Goal: Transaction & Acquisition: Book appointment/travel/reservation

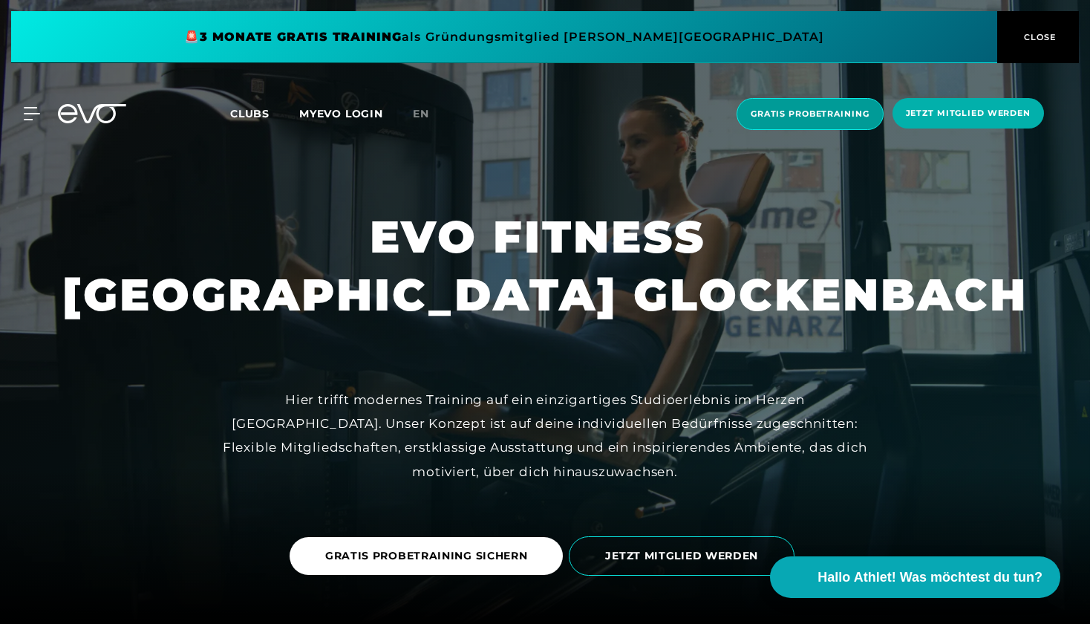
click at [834, 120] on span "Gratis Probetraining" at bounding box center [810, 114] width 147 height 32
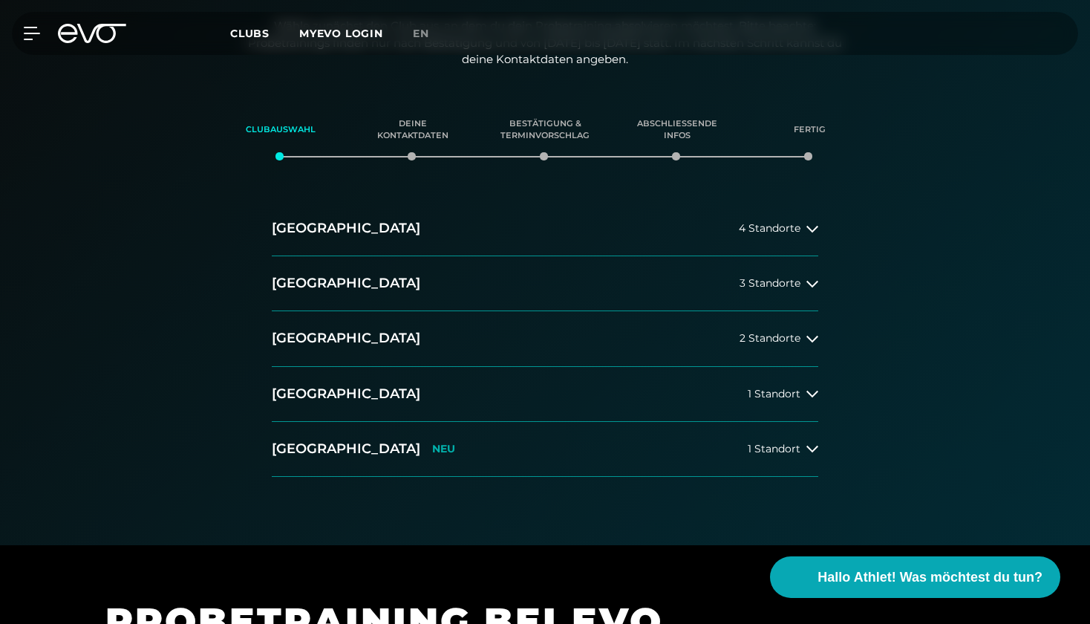
scroll to position [241, 0]
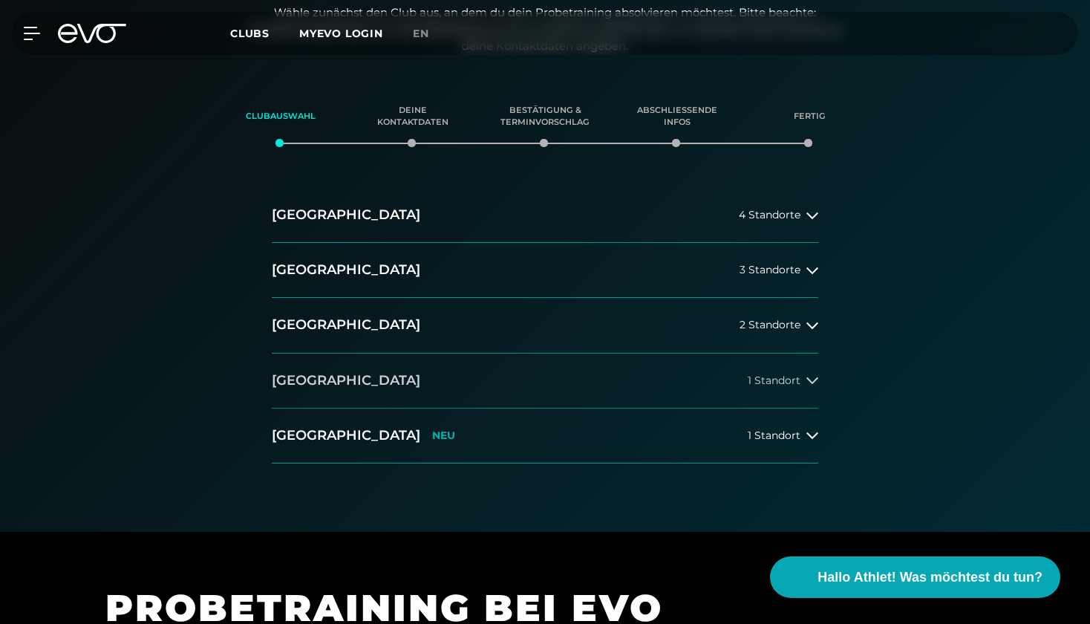
click at [807, 374] on icon at bounding box center [813, 380] width 12 height 12
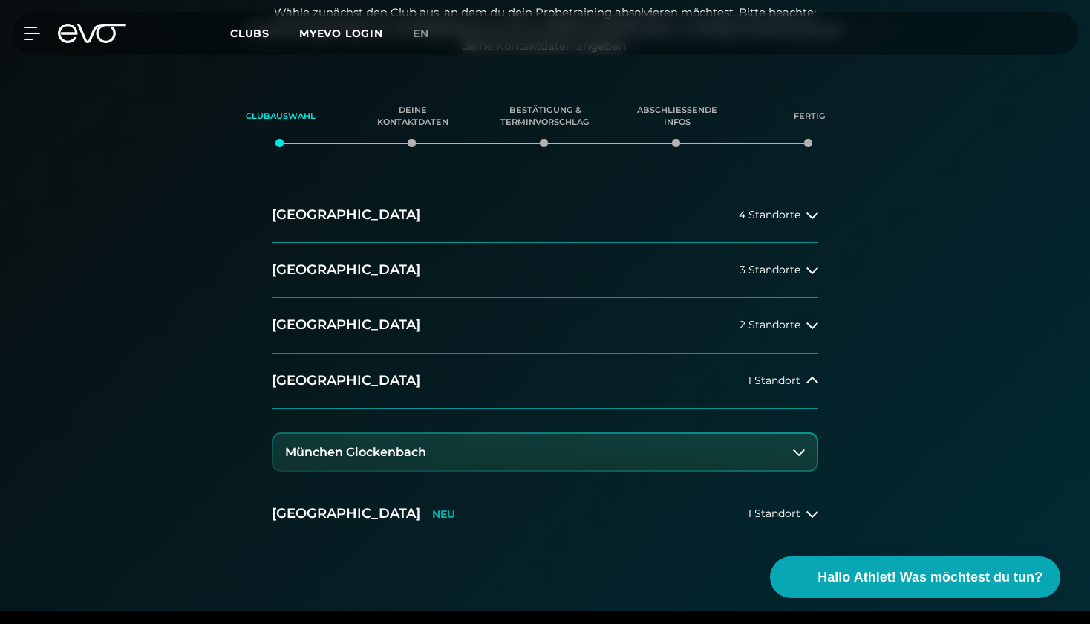
click at [592, 446] on button "München Glockenbach" at bounding box center [545, 452] width 544 height 37
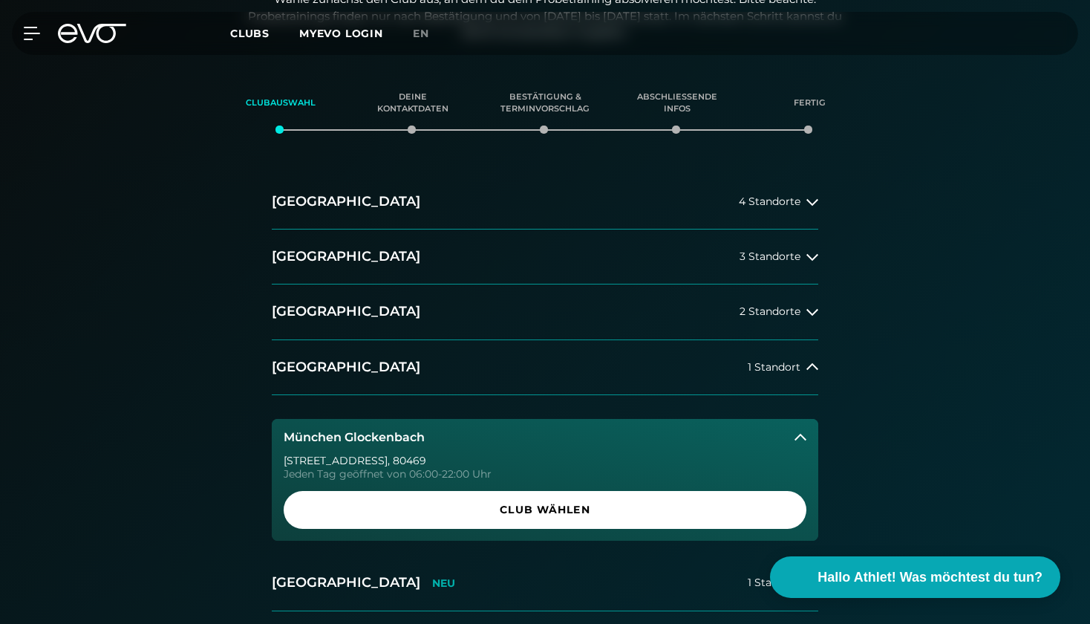
scroll to position [255, 0]
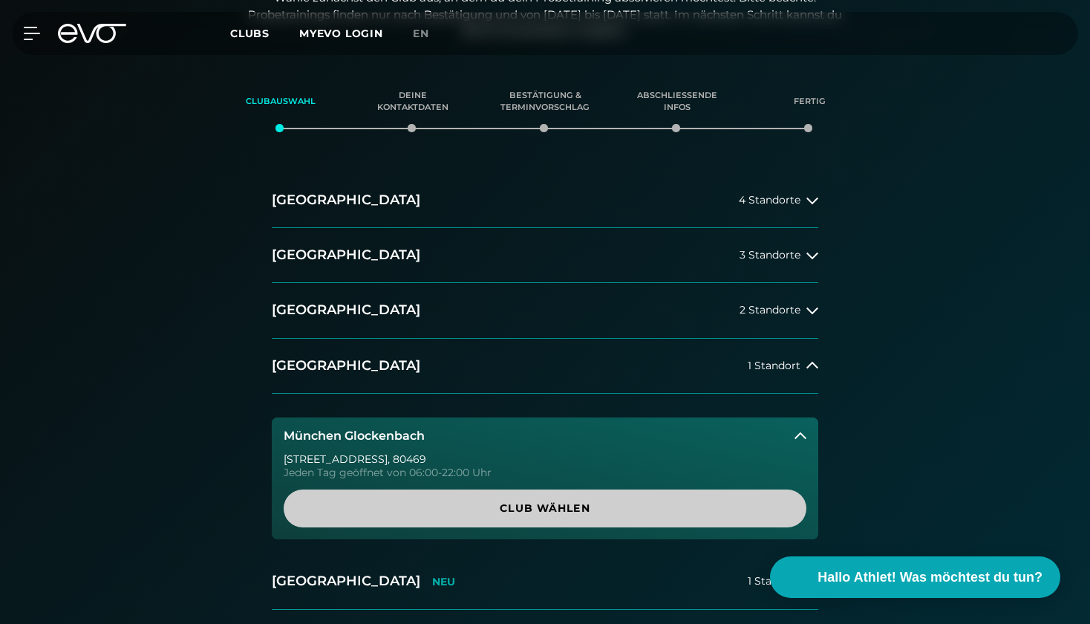
click at [580, 501] on span "Club wählen" at bounding box center [545, 509] width 452 height 16
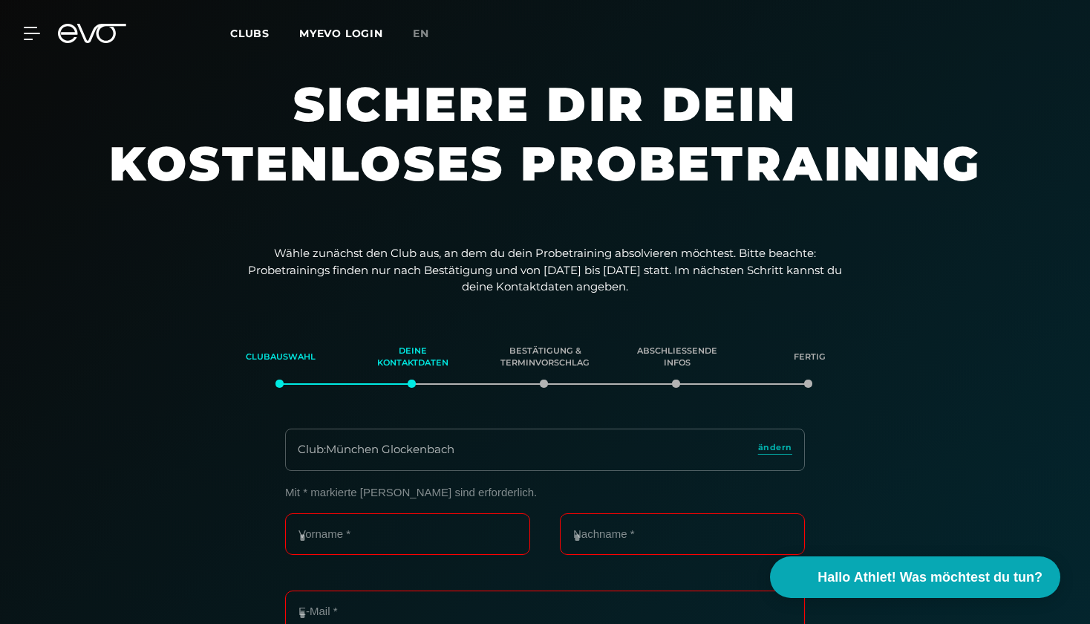
scroll to position [0, 0]
click at [116, 25] on icon at bounding box center [101, 33] width 49 height 19
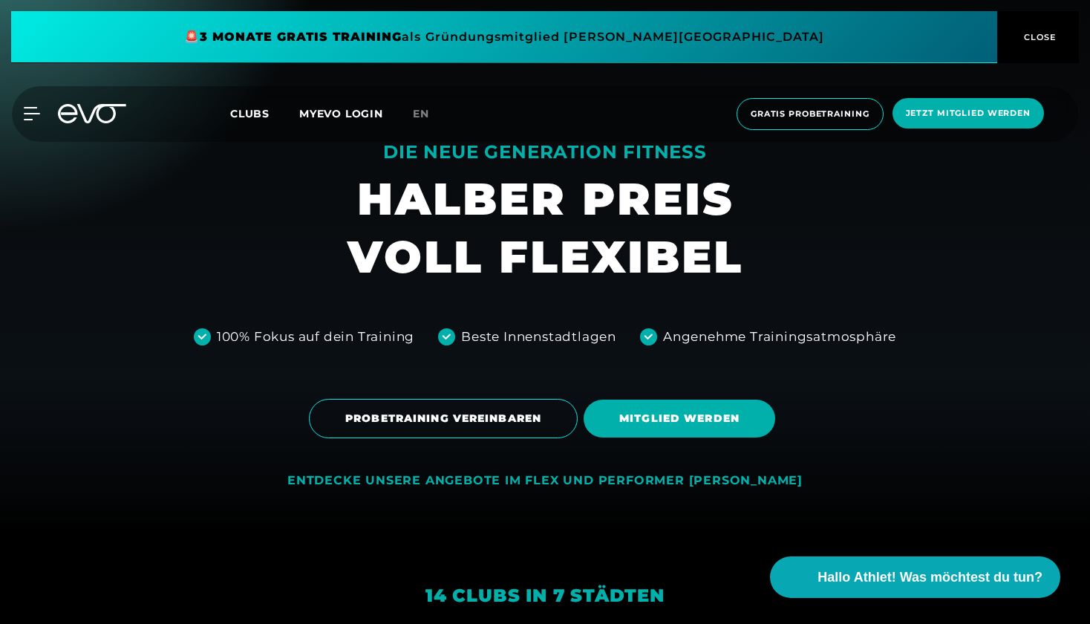
scroll to position [79, 0]
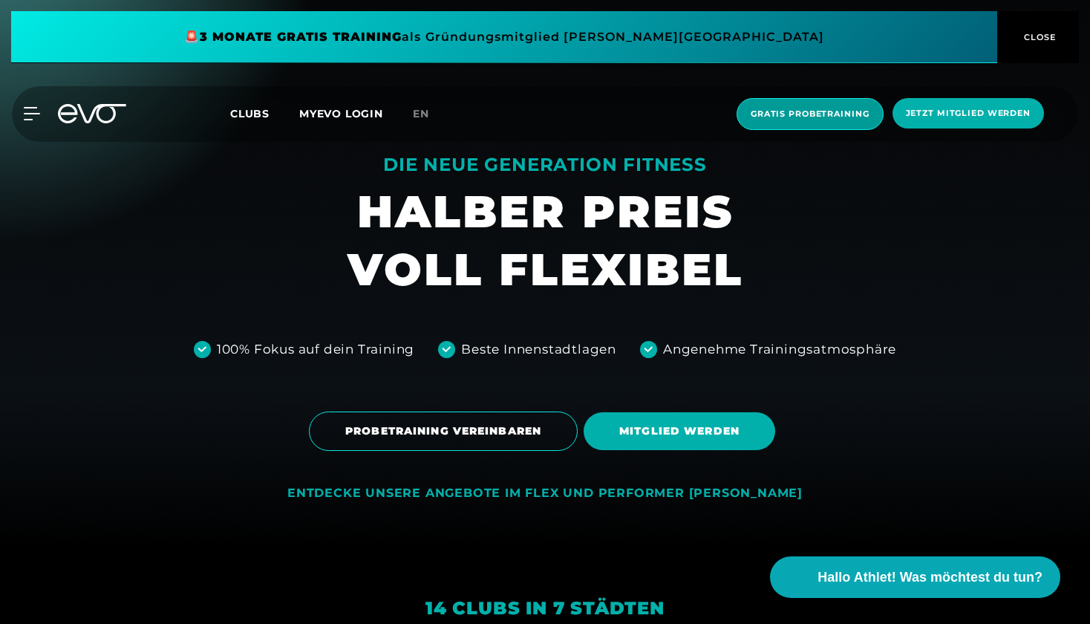
click at [811, 112] on span "Gratis Probetraining" at bounding box center [810, 114] width 119 height 13
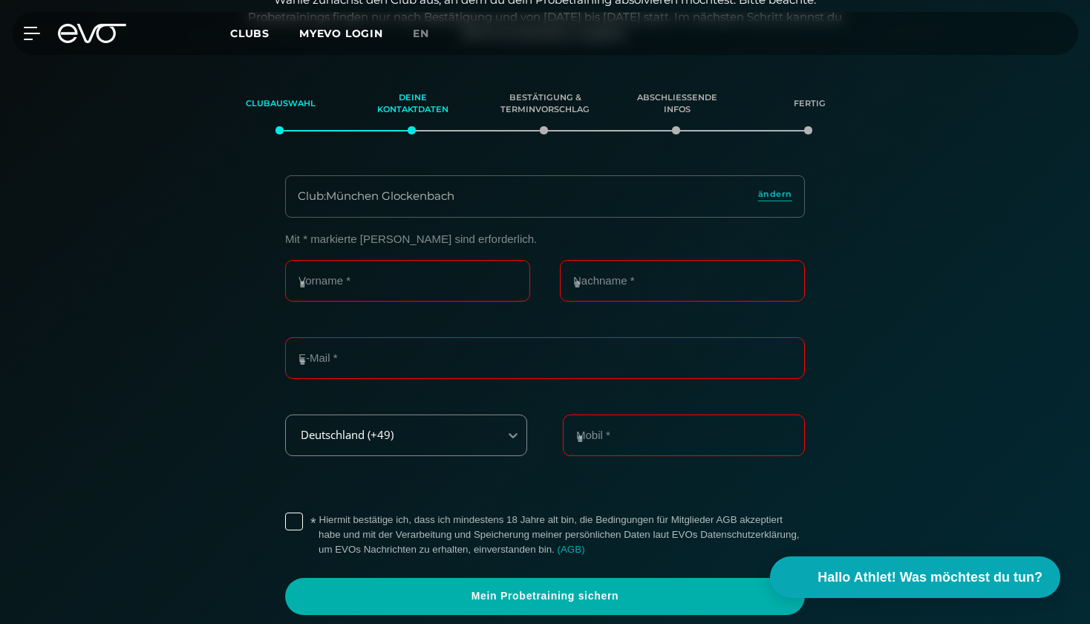
scroll to position [254, 0]
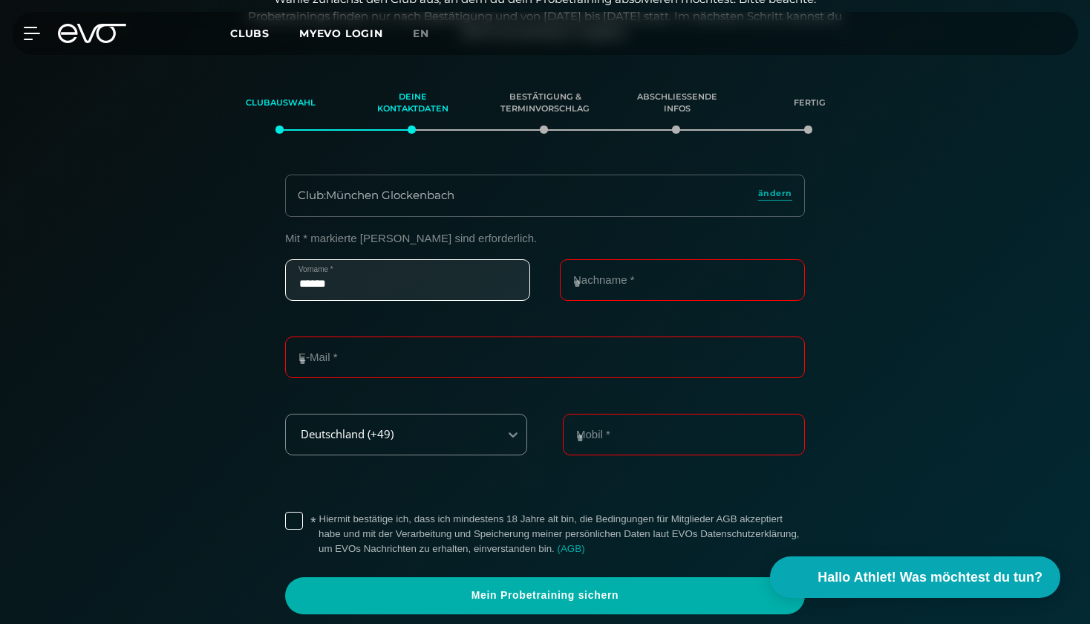
type input "******"
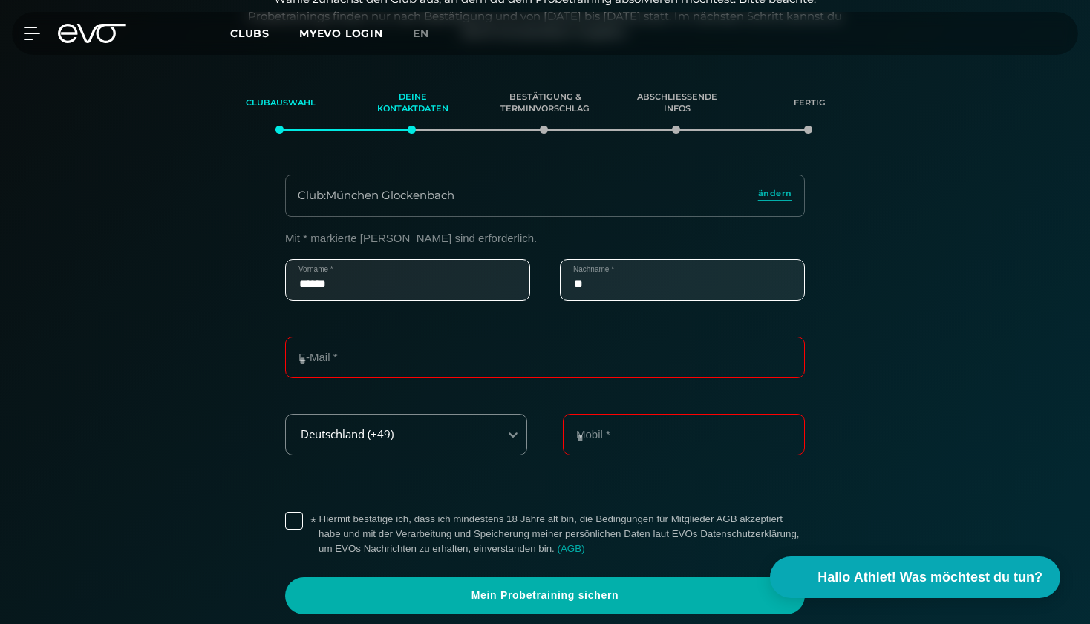
type input "*"
type input "*********"
click at [498, 376] on div "E-Mail *" at bounding box center [545, 365] width 520 height 59
type input "**********"
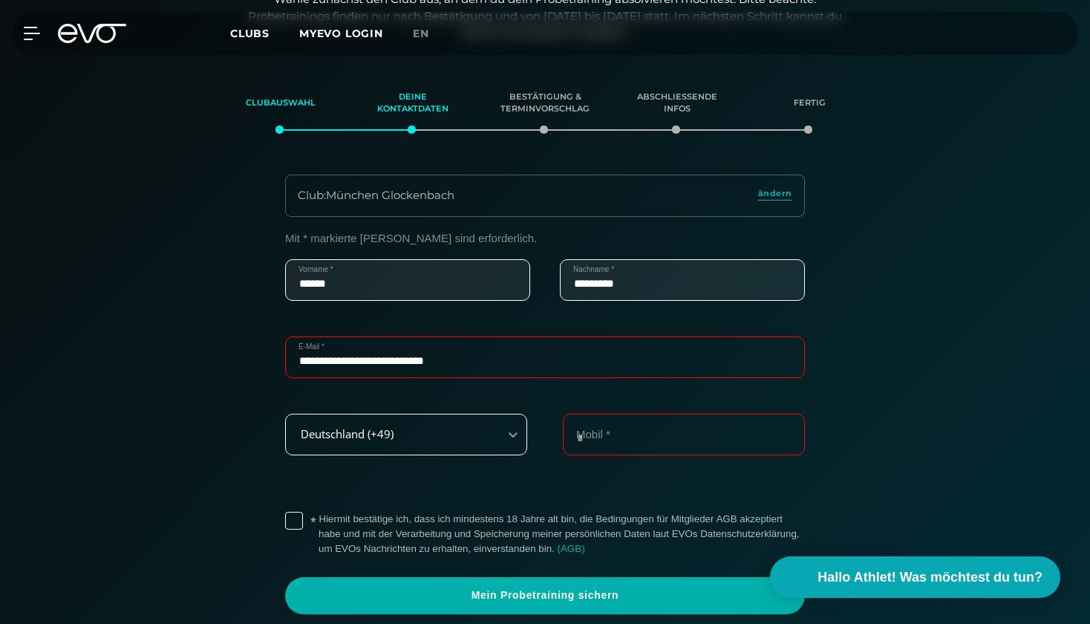
click at [449, 425] on div "Deutschland (+49)" at bounding box center [392, 433] width 213 height 33
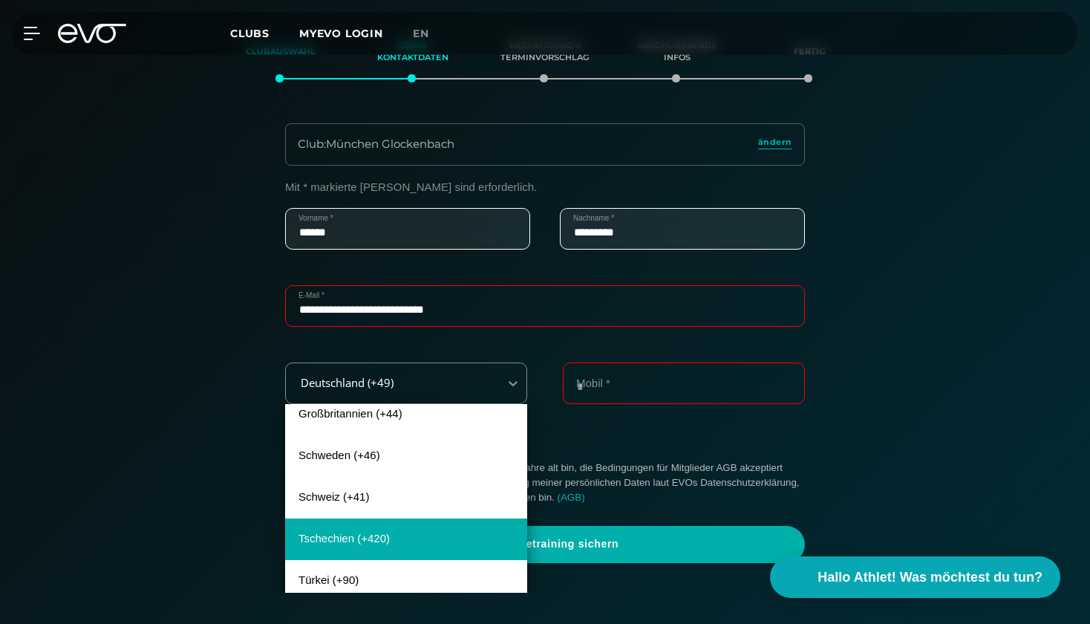
scroll to position [798, 0]
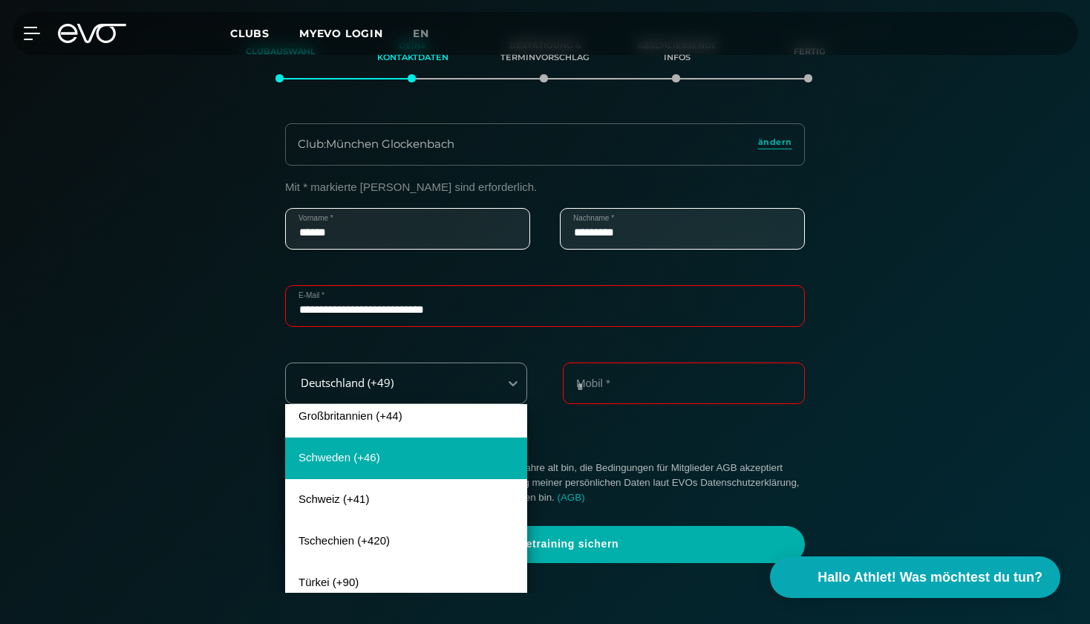
click at [437, 455] on div "Schweden (+46)" at bounding box center [406, 458] width 242 height 42
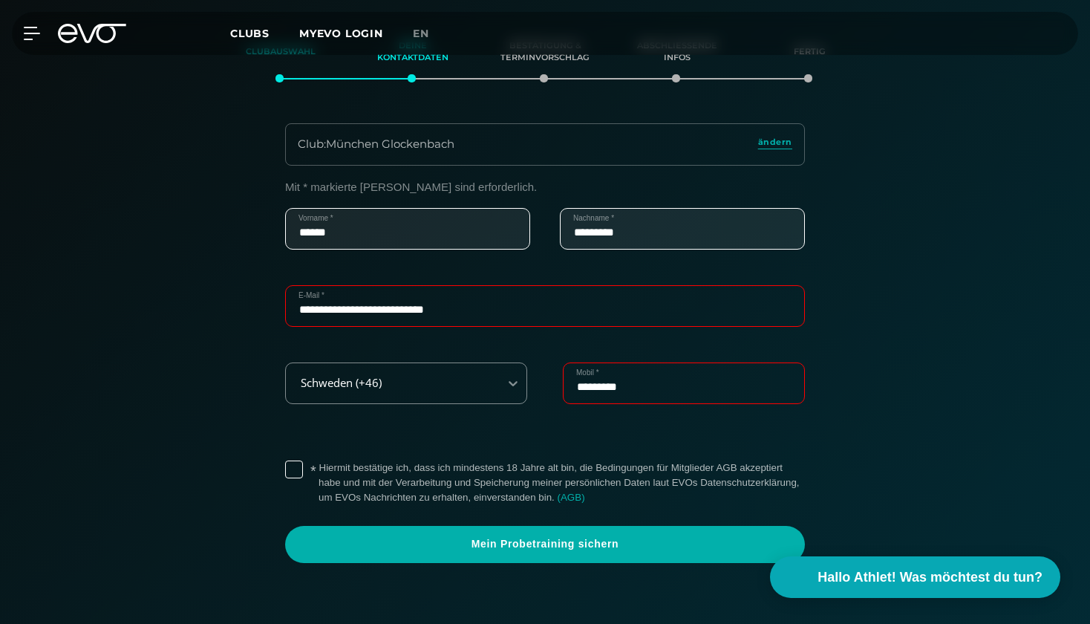
type input "*********"
click at [319, 463] on label "* Hiermit bestätige ich, dass ich mindestens 18 Jahre alt bin, die Bedingungen …" at bounding box center [562, 482] width 486 height 45
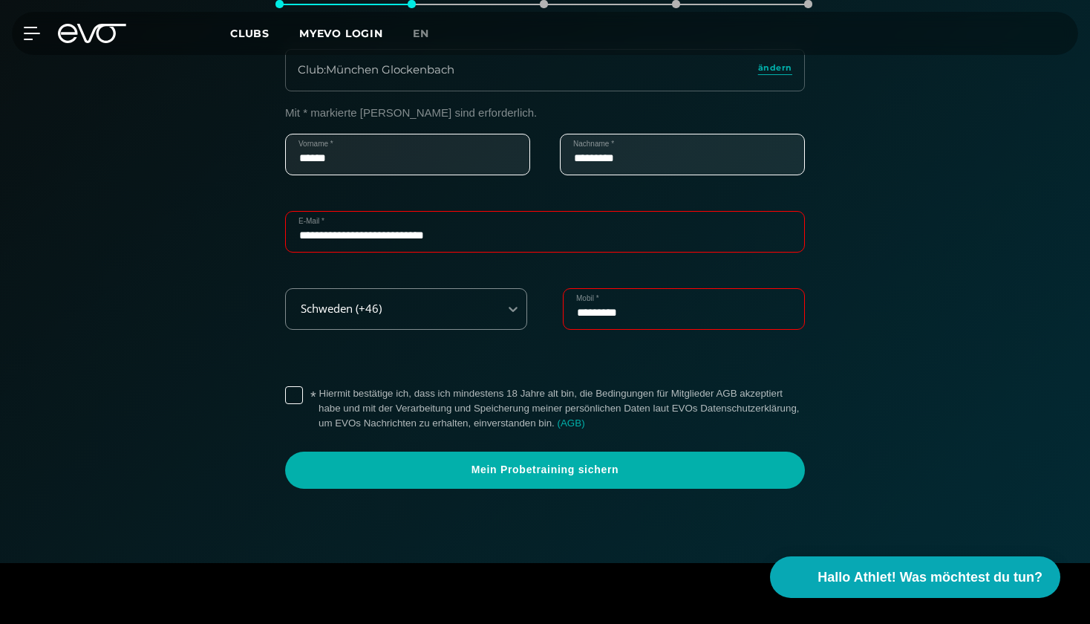
scroll to position [420, 0]
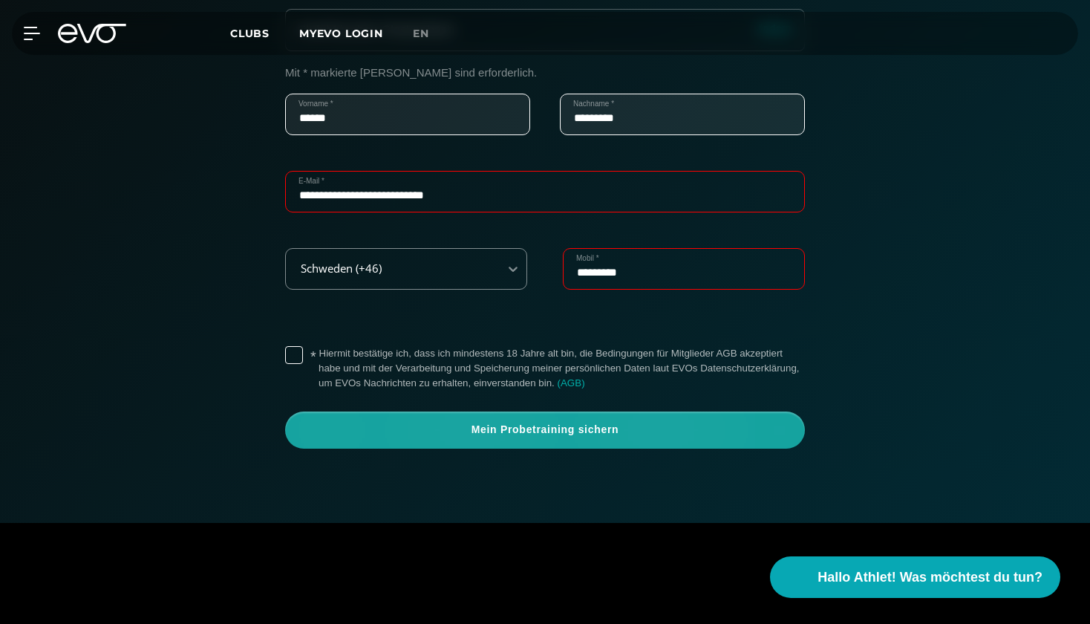
click at [524, 423] on span "Mein Probetraining sichern" at bounding box center [545, 430] width 449 height 15
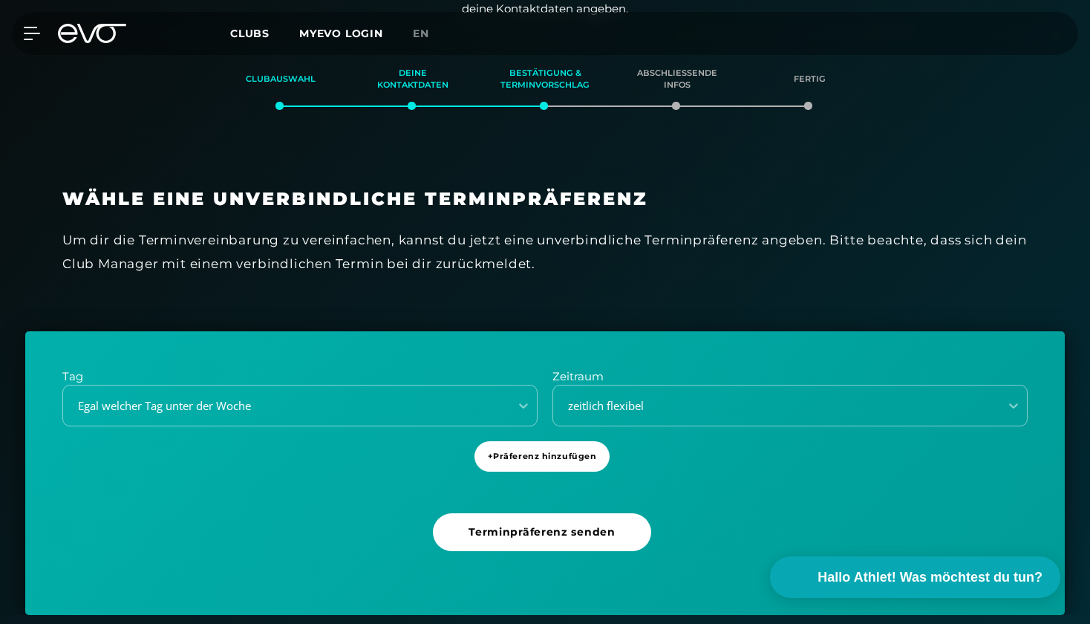
scroll to position [279, 0]
click at [428, 379] on p "Tag" at bounding box center [299, 376] width 475 height 17
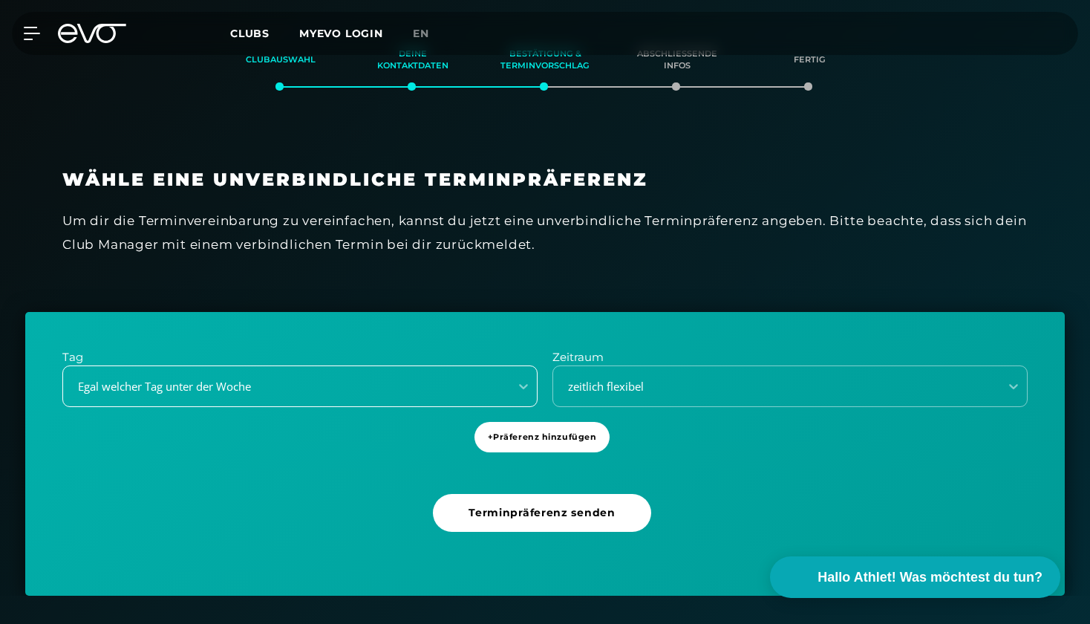
click at [428, 392] on div "Egal welcher Tag unter der Woche" at bounding box center [286, 387] width 446 height 20
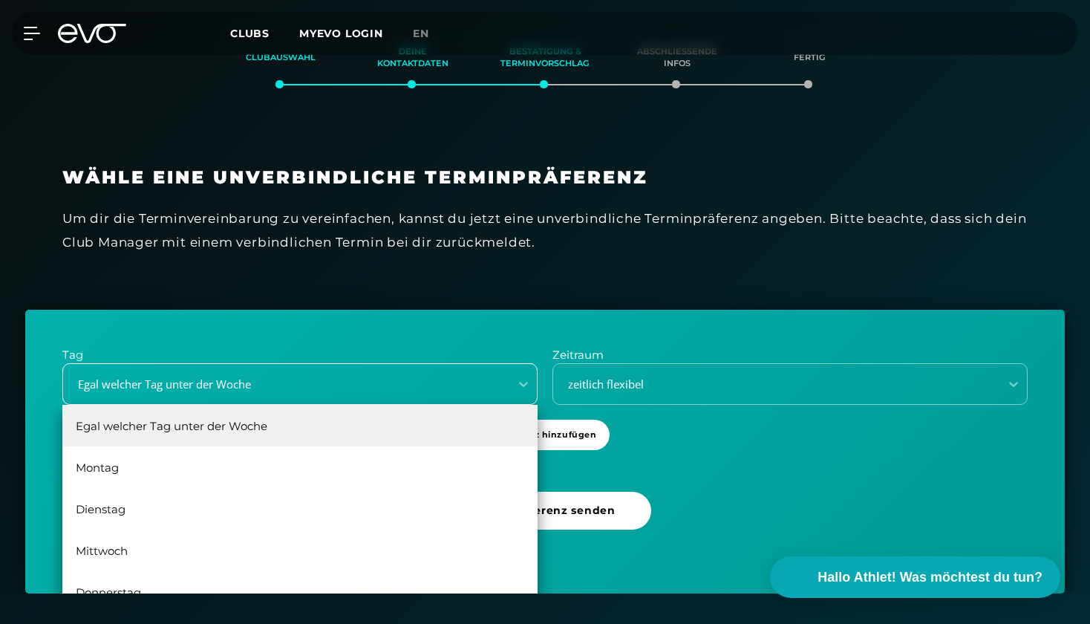
scroll to position [300, 0]
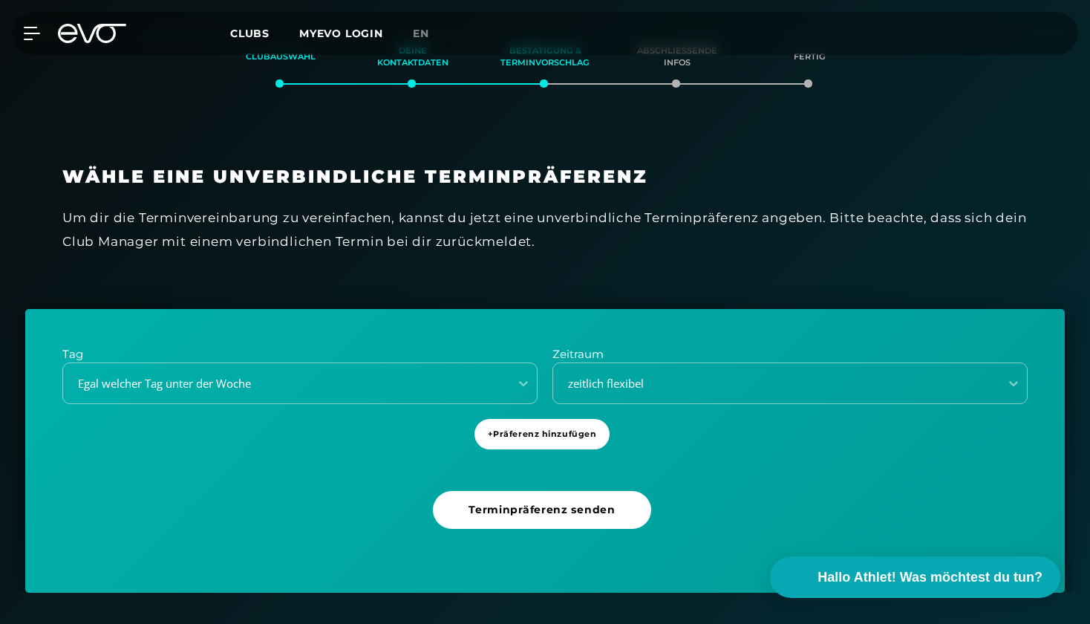
click at [466, 299] on div "Wähle eine unverbindliche Terminpräferenz Um dir die Terminvereinbarung zu vere…" at bounding box center [545, 218] width 1040 height 180
click at [635, 385] on div "zeitlich flexibel" at bounding box center [772, 383] width 434 height 17
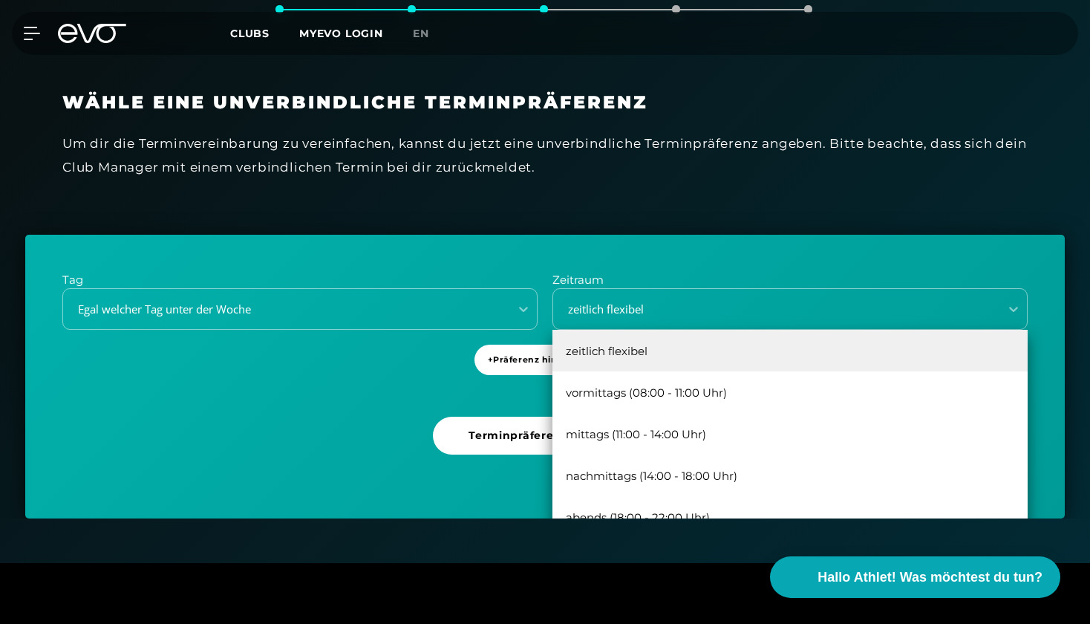
scroll to position [379, 0]
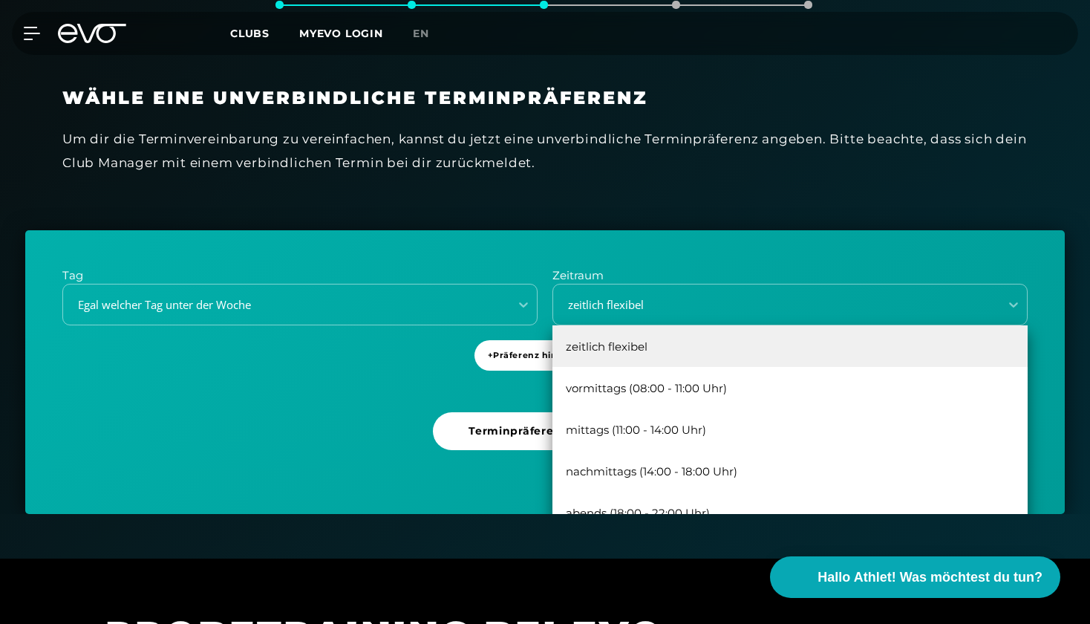
click at [871, 333] on div "zeitlich flexibel" at bounding box center [790, 346] width 475 height 42
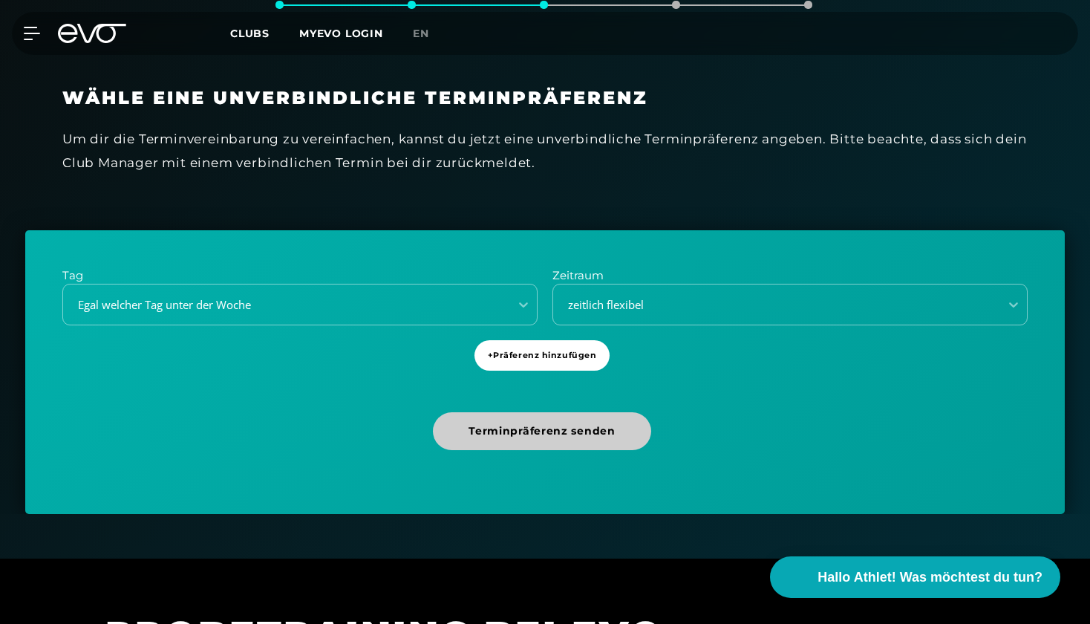
click at [597, 423] on span "Terminpräferenz senden" at bounding box center [542, 431] width 146 height 16
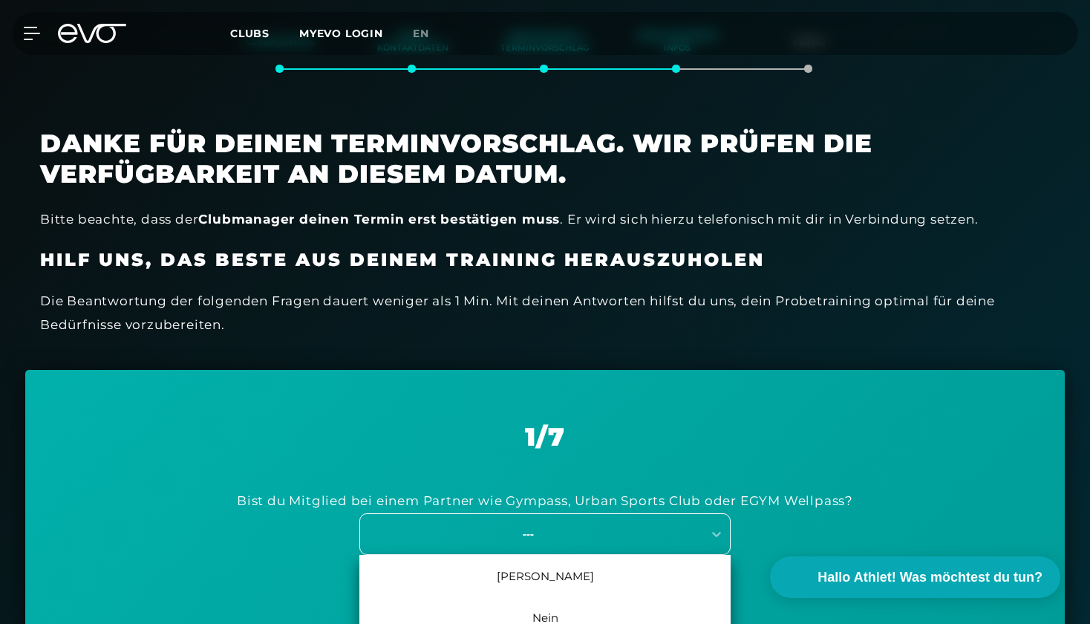
click at [586, 555] on div "Ja, 1 of 2. 2 results available. Use Up and Down to choose options, press Enter…" at bounding box center [544, 534] width 371 height 42
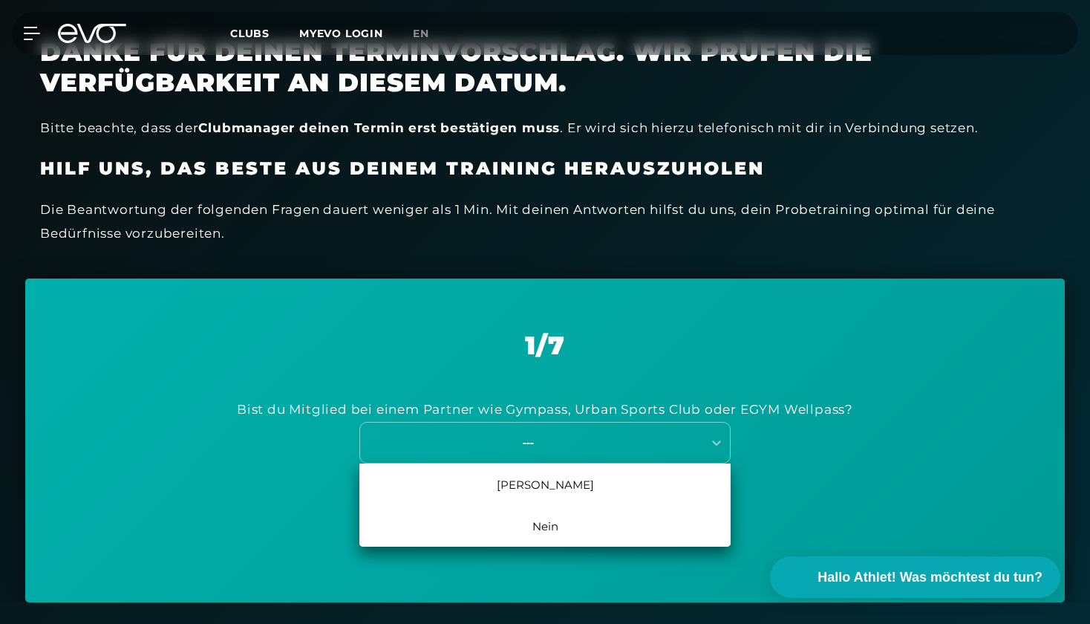
scroll to position [425, 0]
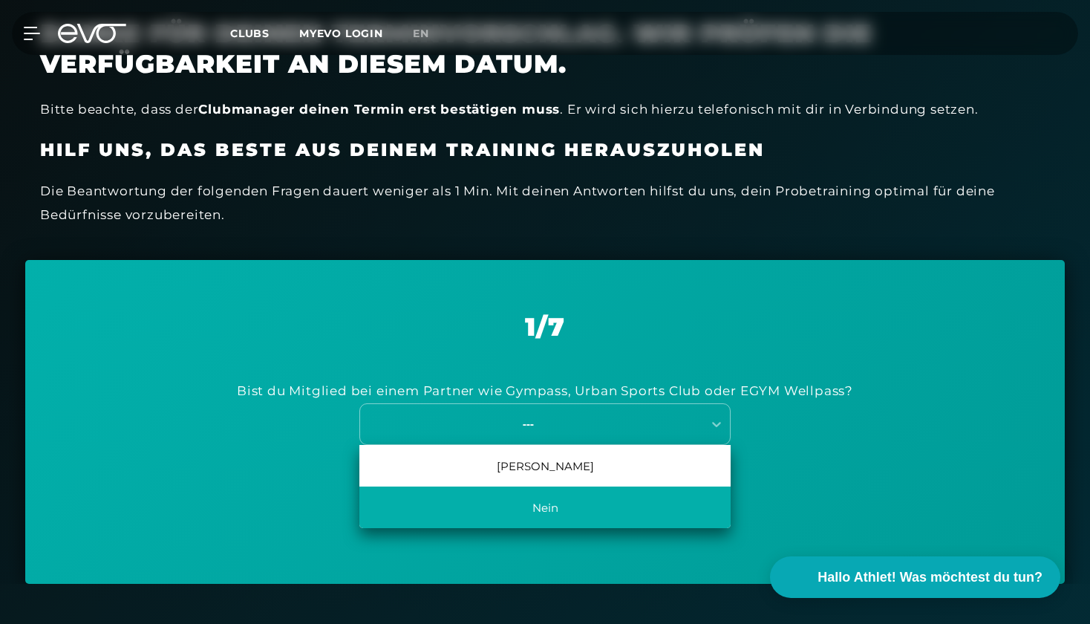
click at [595, 509] on div "Nein" at bounding box center [544, 507] width 371 height 42
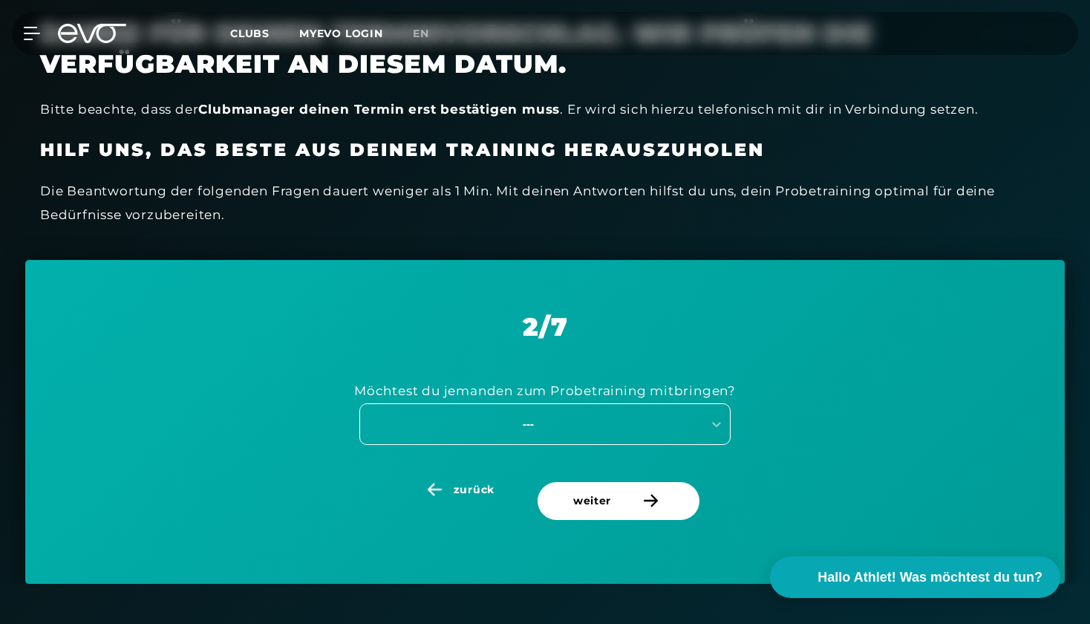
click at [617, 421] on div "---" at bounding box center [528, 423] width 333 height 17
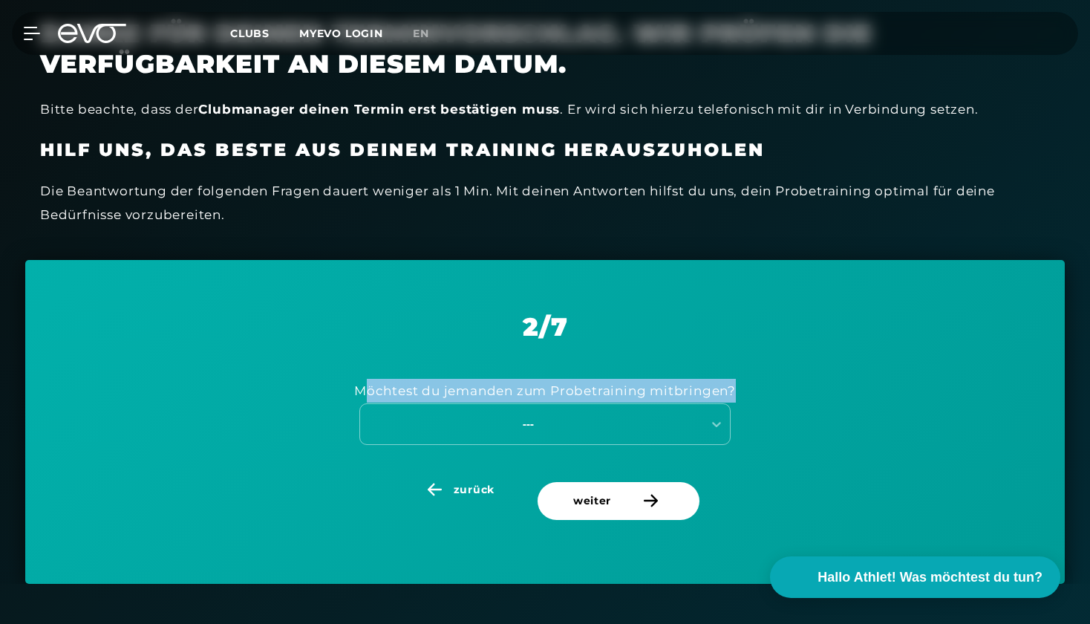
drag, startPoint x: 752, startPoint y: 391, endPoint x: 367, endPoint y: 382, distance: 385.6
click at [367, 382] on div "Möchtest du jemanden zum Probetraining mitbringen? ---" at bounding box center [545, 412] width 966 height 140
copy div "öchtest du jemanden zum Probetraining mitbringen?"
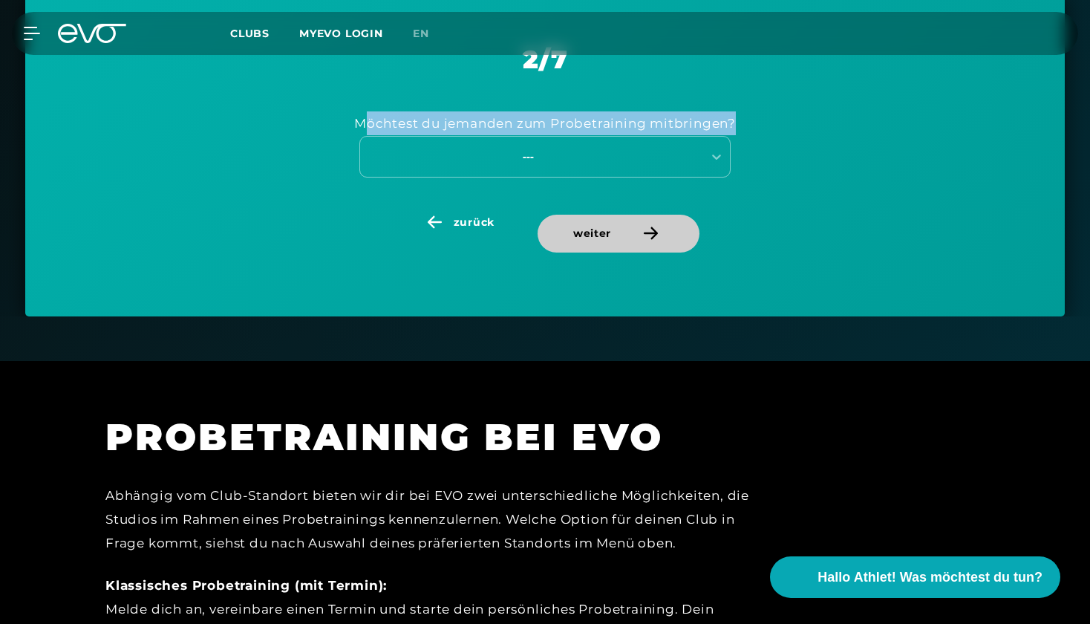
scroll to position [691, 0]
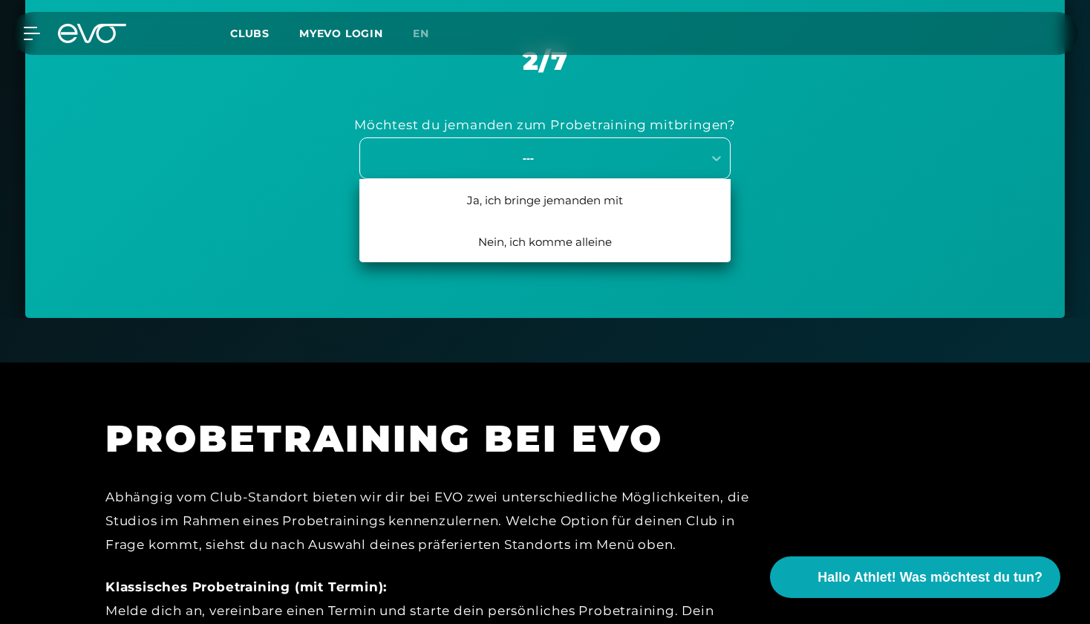
click at [544, 156] on div "---" at bounding box center [528, 157] width 333 height 17
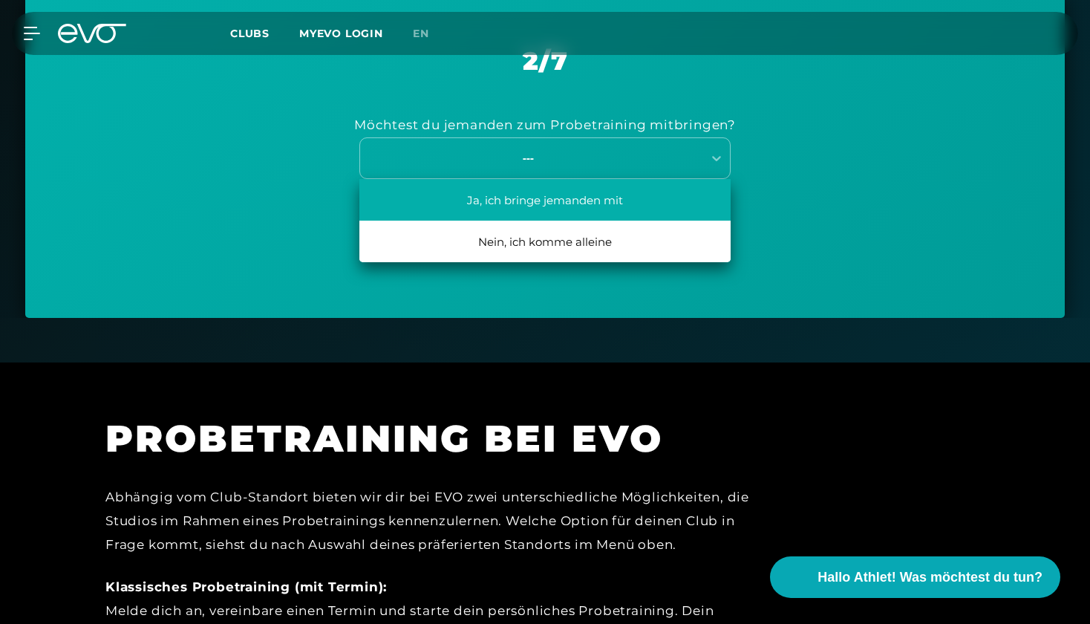
click at [543, 203] on div "Ja, ich bringe jemanden mit" at bounding box center [544, 200] width 371 height 42
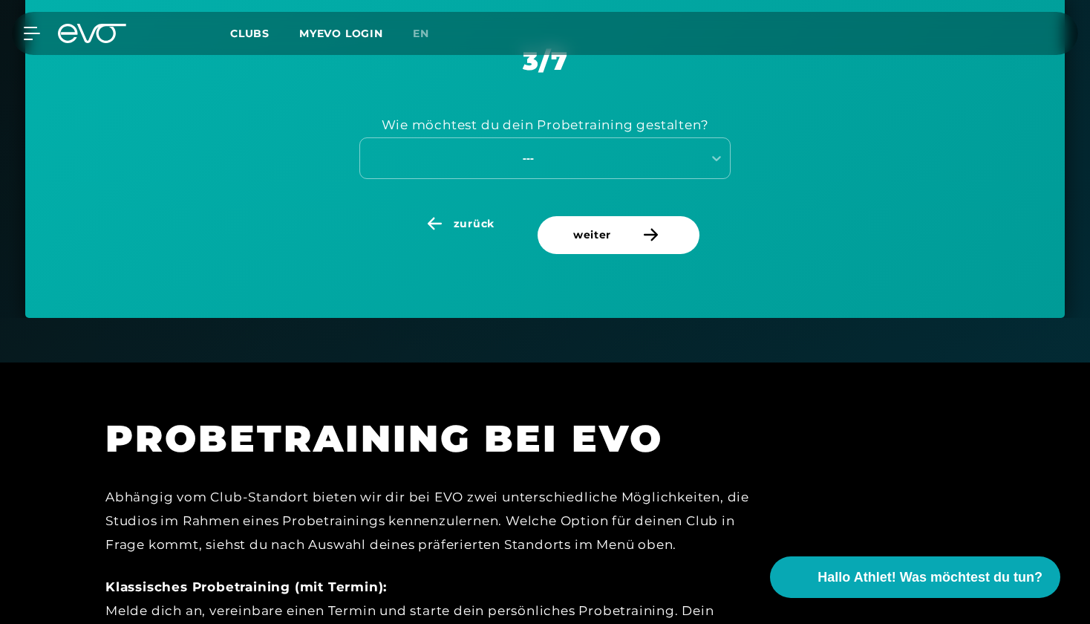
drag, startPoint x: 730, startPoint y: 117, endPoint x: 320, endPoint y: 117, distance: 410.0
click at [320, 117] on div "Wie möchtest du dein Probetraining gestalten? ---" at bounding box center [545, 146] width 966 height 140
drag, startPoint x: 339, startPoint y: 117, endPoint x: 347, endPoint y: 117, distance: 8.2
click at [342, 117] on div "Wie möchtest du dein Probetraining gestalten? ---" at bounding box center [545, 146] width 966 height 140
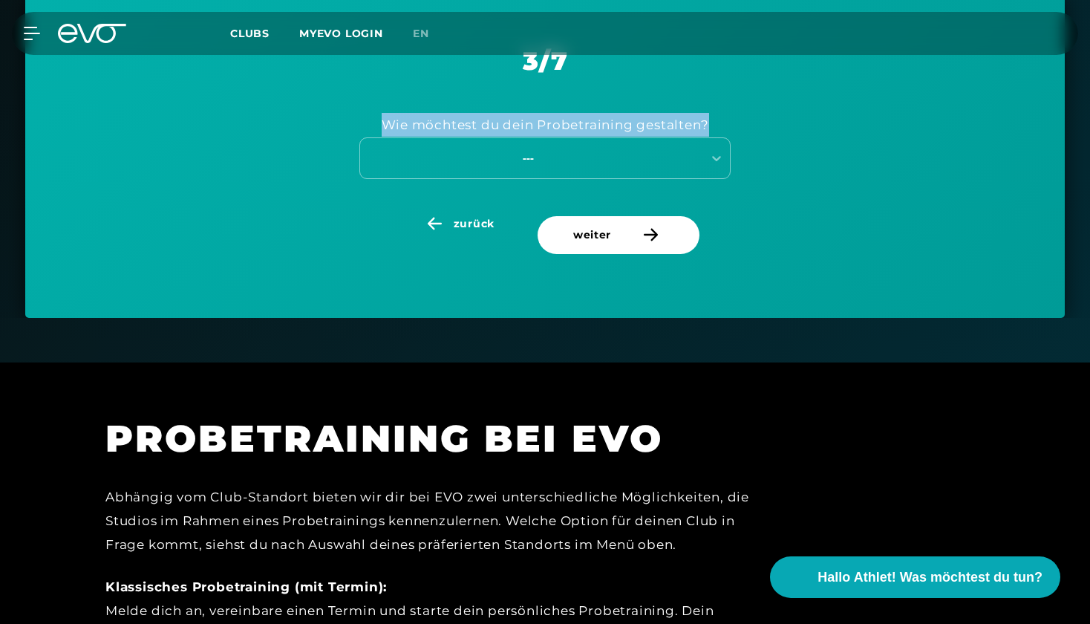
drag, startPoint x: 368, startPoint y: 120, endPoint x: 366, endPoint y: 108, distance: 12.8
click at [368, 107] on div "Wie möchtest du dein Probetraining gestalten? ---" at bounding box center [545, 146] width 966 height 140
copy div "Wie möchtest du dein Probetraining gestalten?"
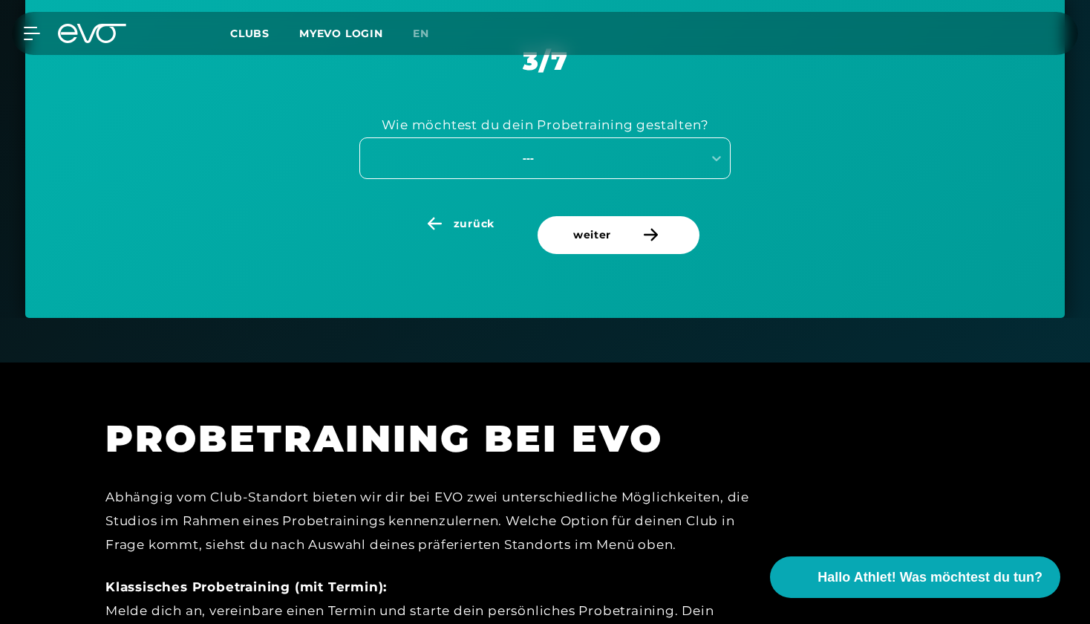
click at [542, 157] on div "---" at bounding box center [528, 157] width 333 height 17
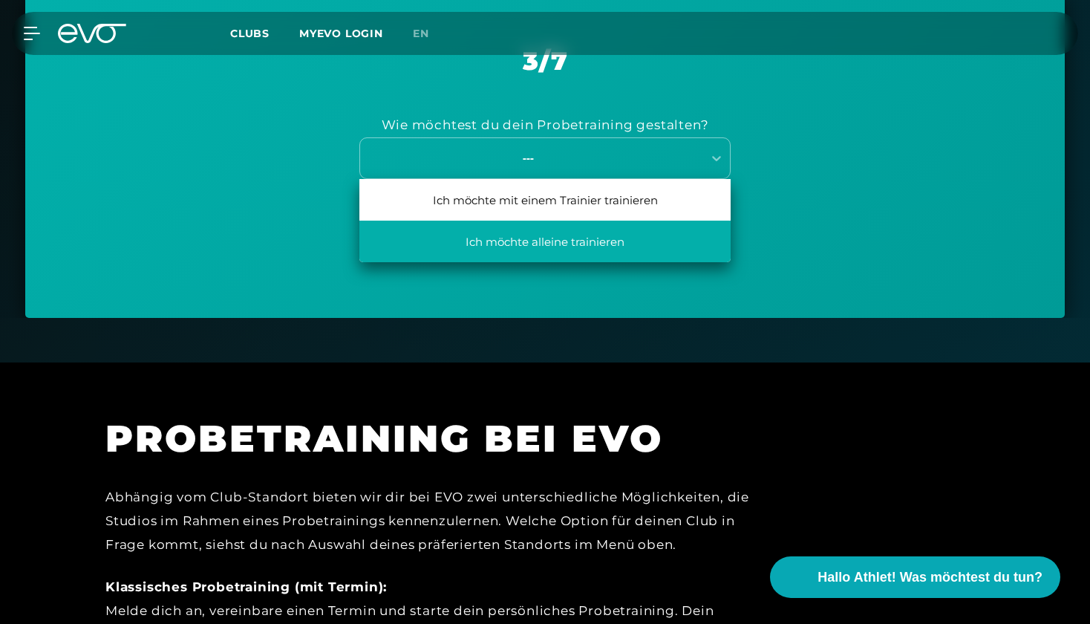
click at [650, 244] on div "Ich möchte alleine trainieren" at bounding box center [544, 242] width 371 height 42
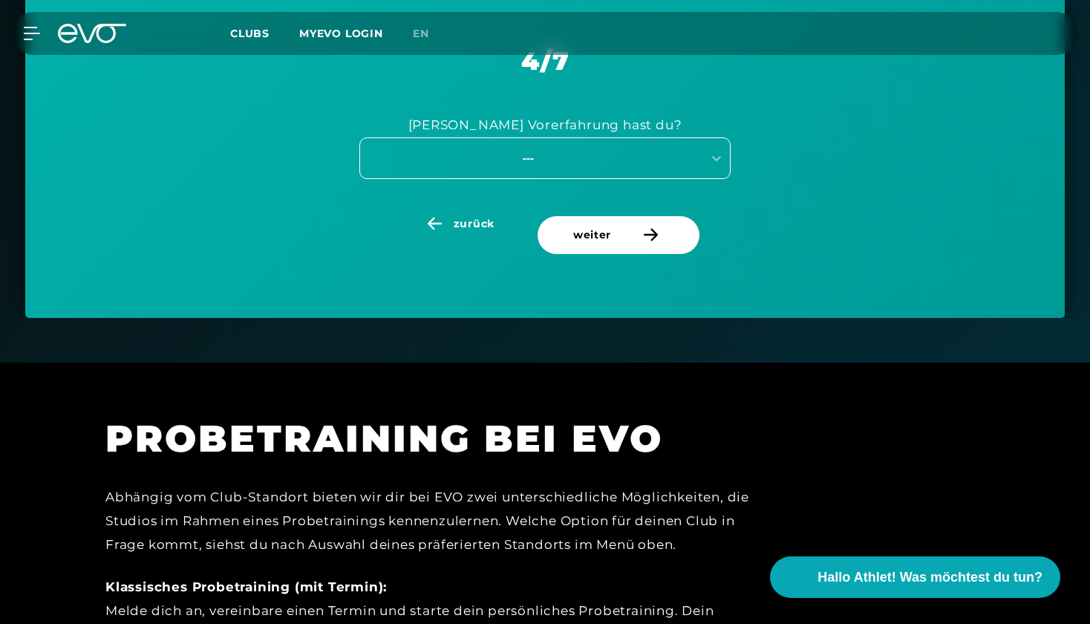
click at [654, 164] on div "---" at bounding box center [544, 158] width 371 height 42
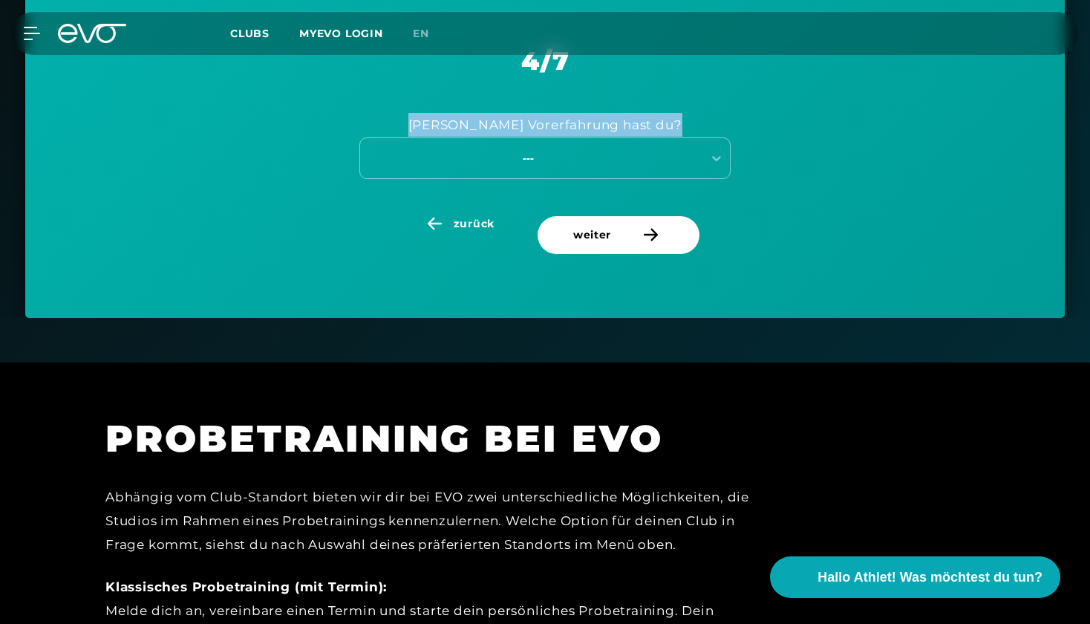
drag, startPoint x: 676, startPoint y: 114, endPoint x: 440, endPoint y: 110, distance: 236.2
click at [440, 110] on div "[PERSON_NAME] Vorerfahrung hast du? ---" at bounding box center [545, 146] width 966 height 140
copy div "[PERSON_NAME] Vorerfahrung hast du?"
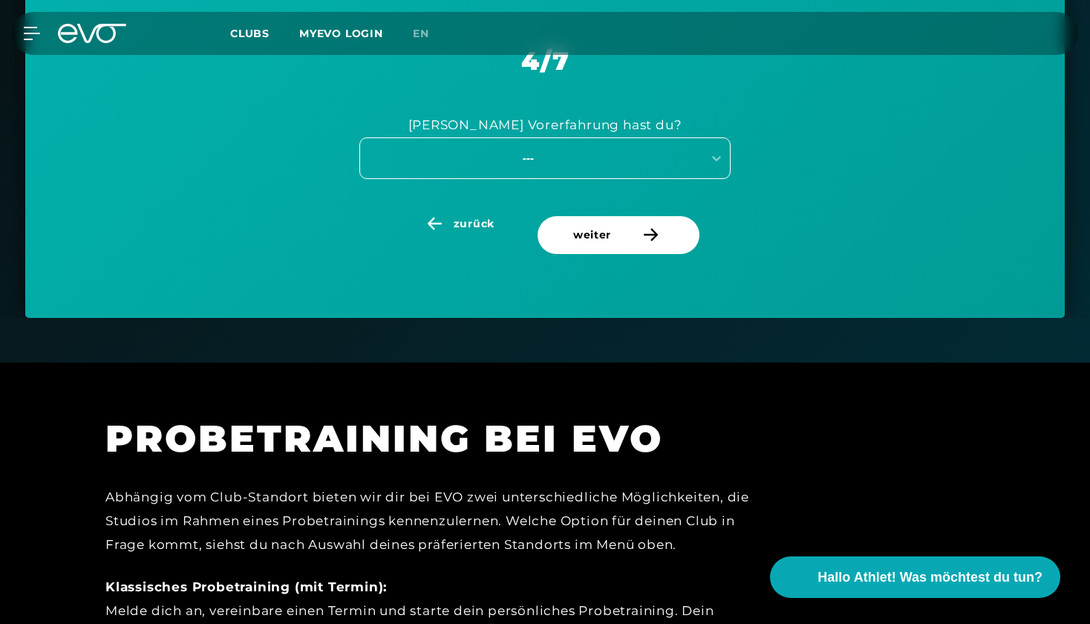
click at [533, 158] on div "---" at bounding box center [528, 157] width 333 height 17
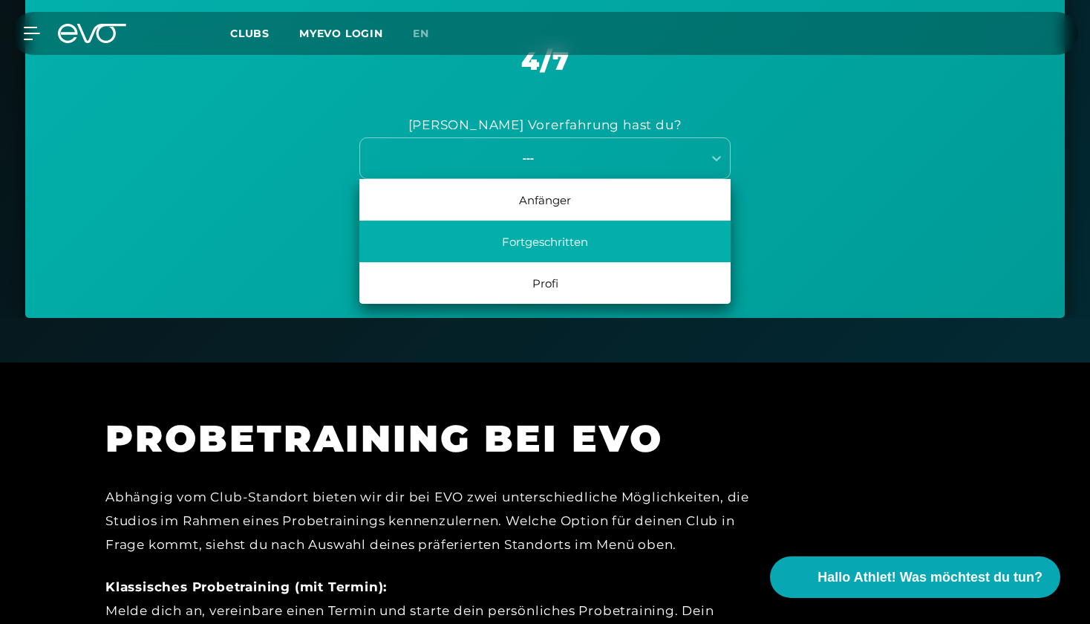
click at [645, 227] on div "Fortgeschritten" at bounding box center [544, 242] width 371 height 42
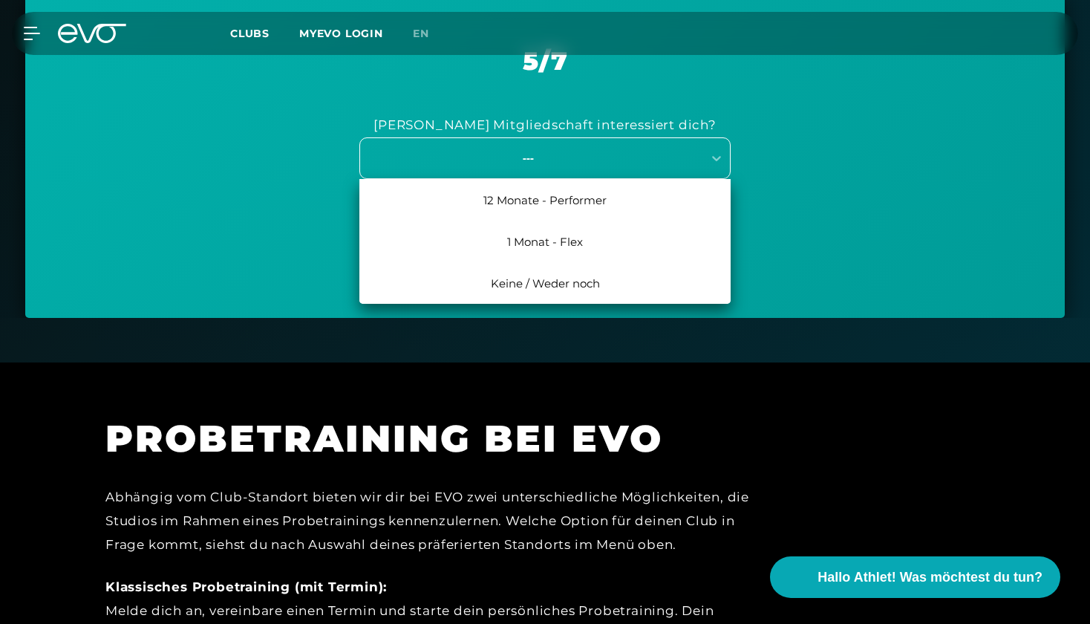
click at [654, 157] on div "---" at bounding box center [528, 157] width 333 height 17
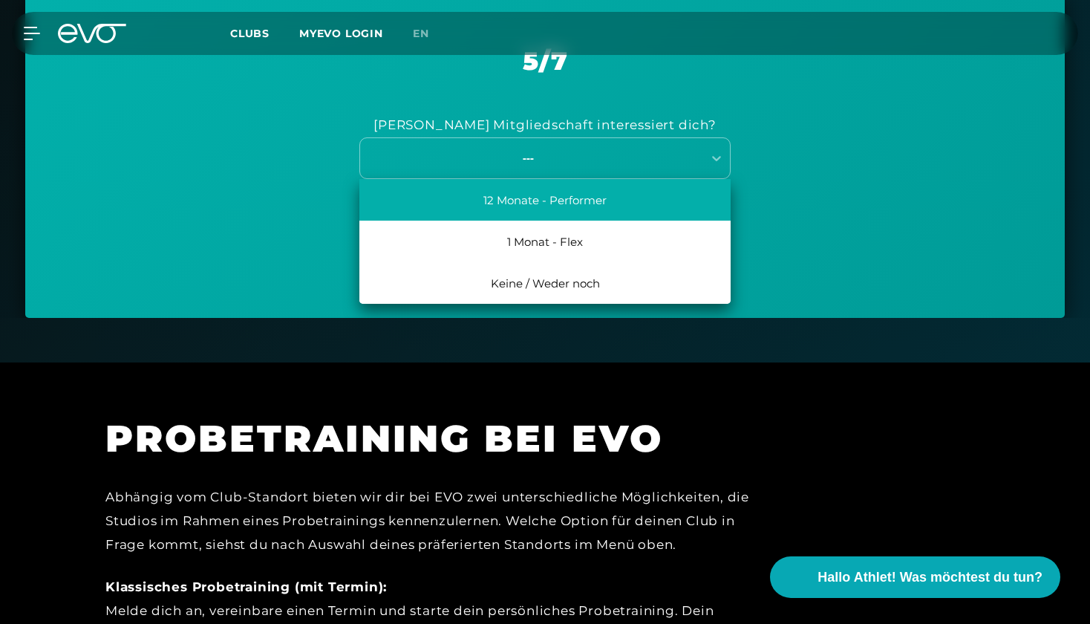
click at [663, 198] on div "12 Monate - Performer" at bounding box center [544, 200] width 371 height 42
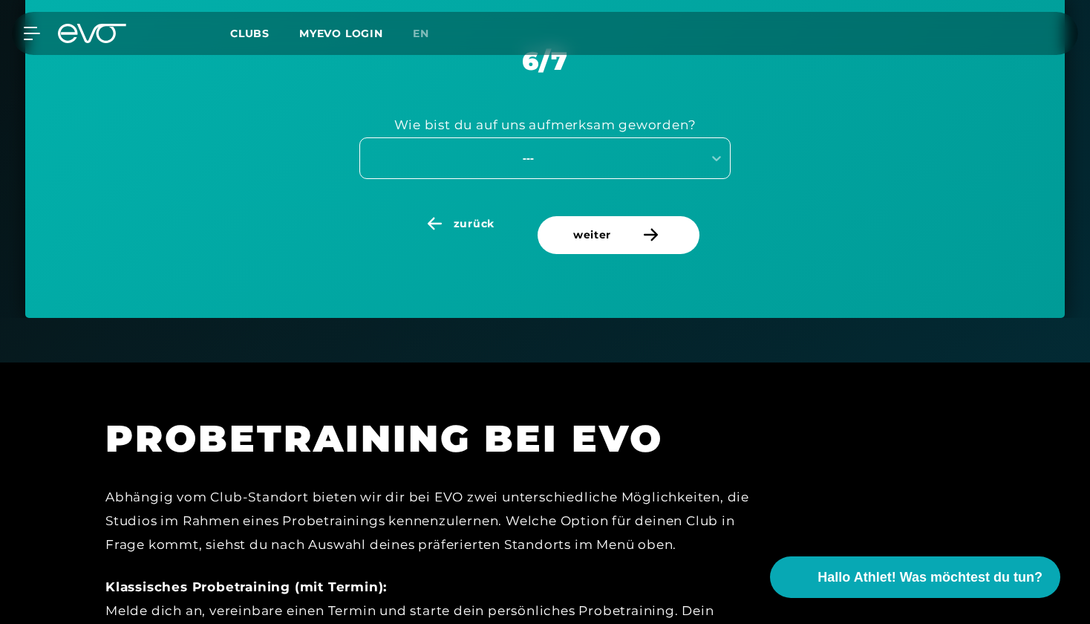
click at [607, 154] on div "---" at bounding box center [528, 157] width 333 height 17
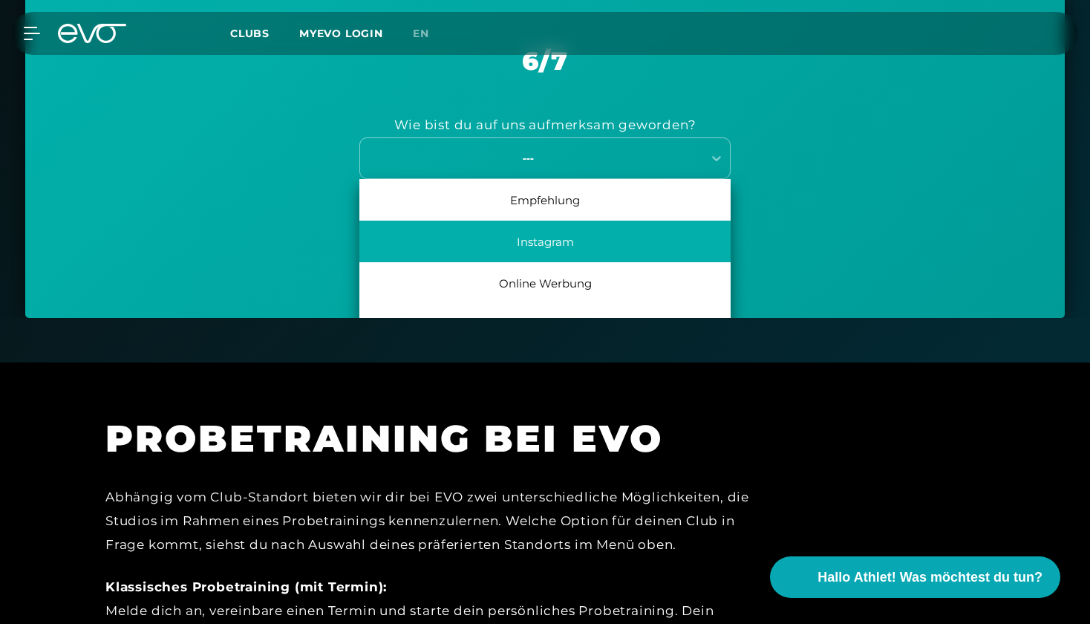
scroll to position [40, 0]
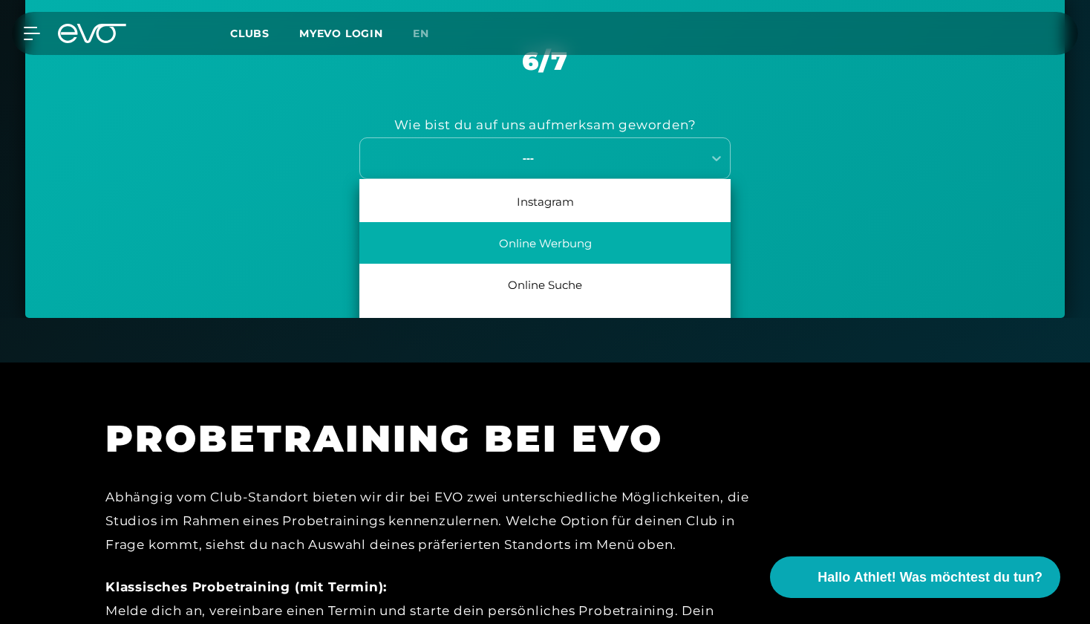
click at [622, 252] on div "Online Werbung" at bounding box center [544, 243] width 371 height 42
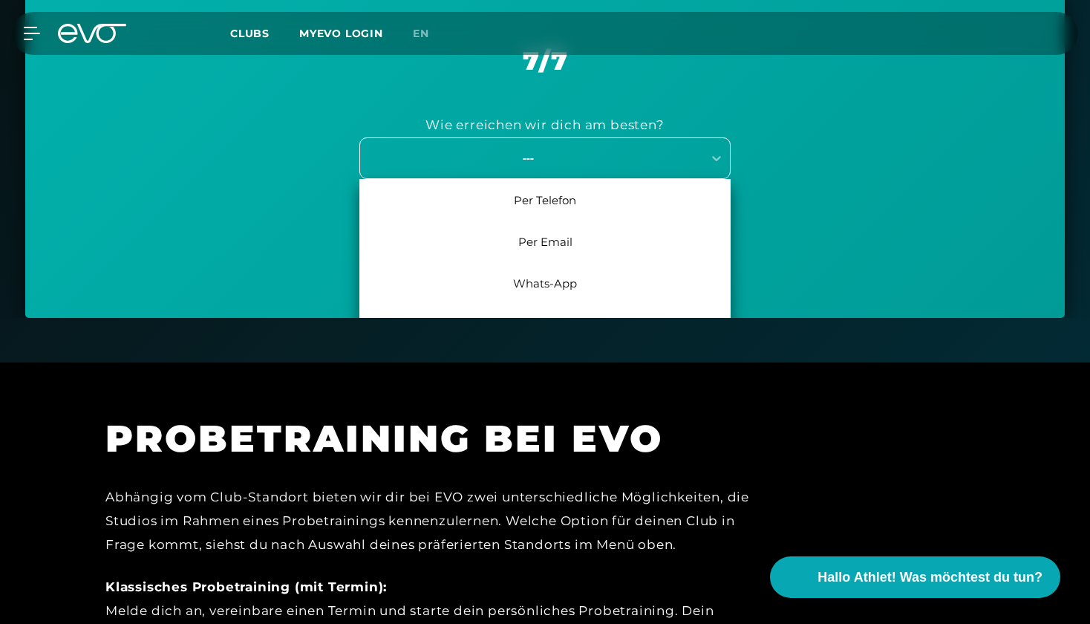
click at [613, 169] on div "---" at bounding box center [544, 158] width 371 height 42
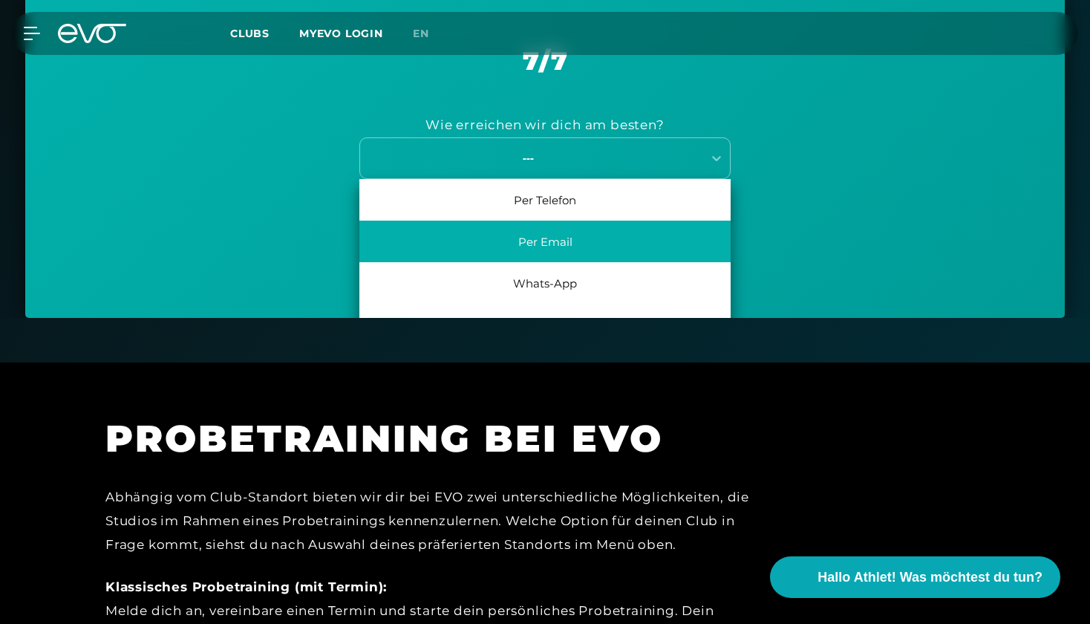
click at [629, 225] on div "Per Email" at bounding box center [544, 242] width 371 height 42
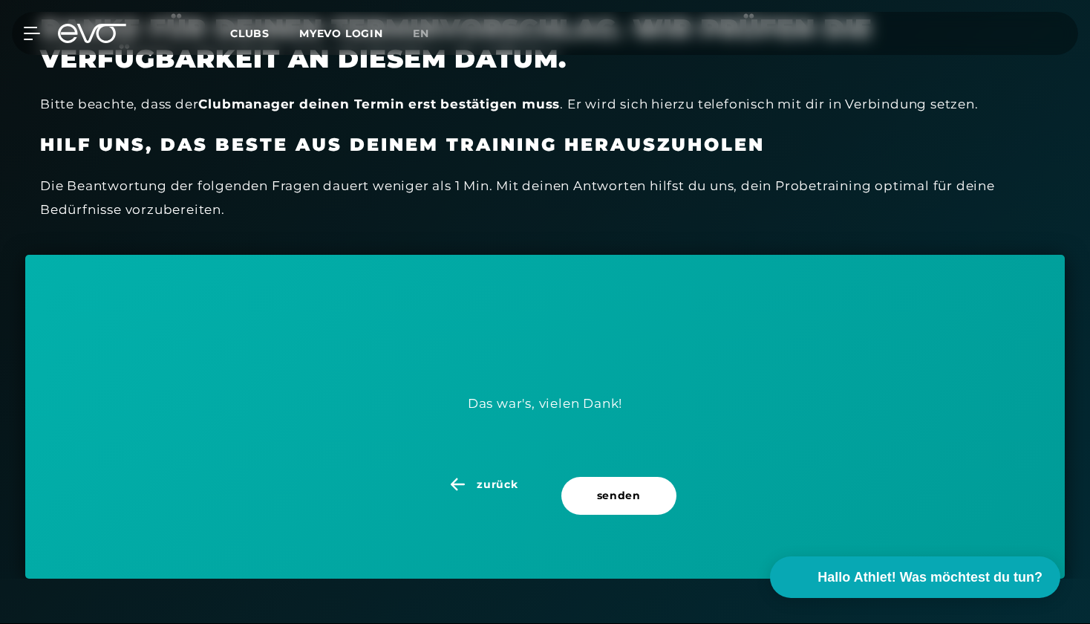
scroll to position [418, 0]
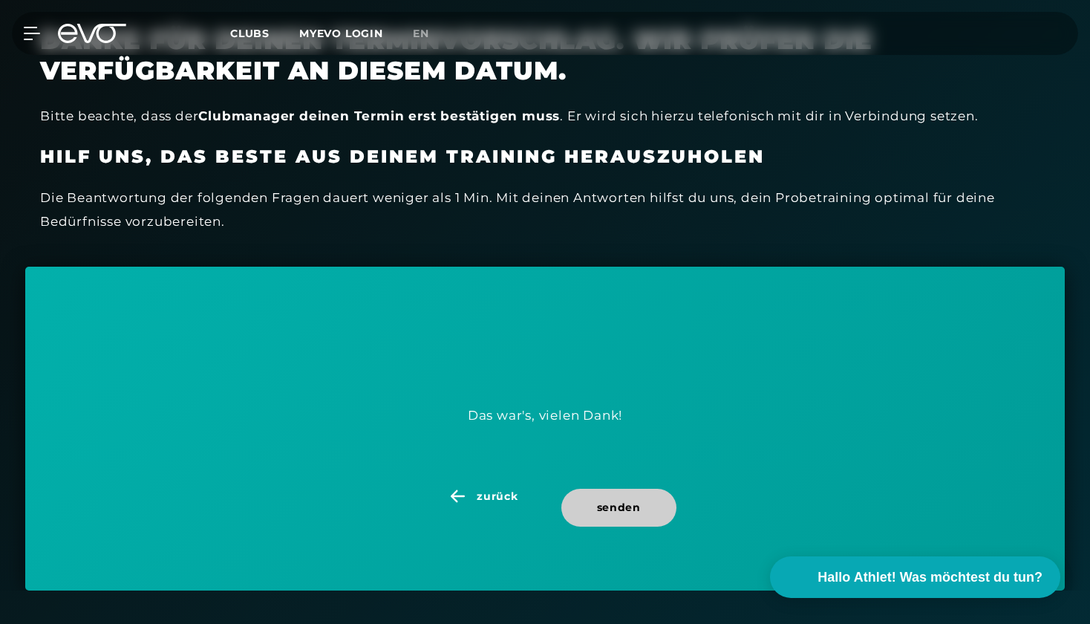
click at [647, 490] on span "senden" at bounding box center [619, 508] width 115 height 38
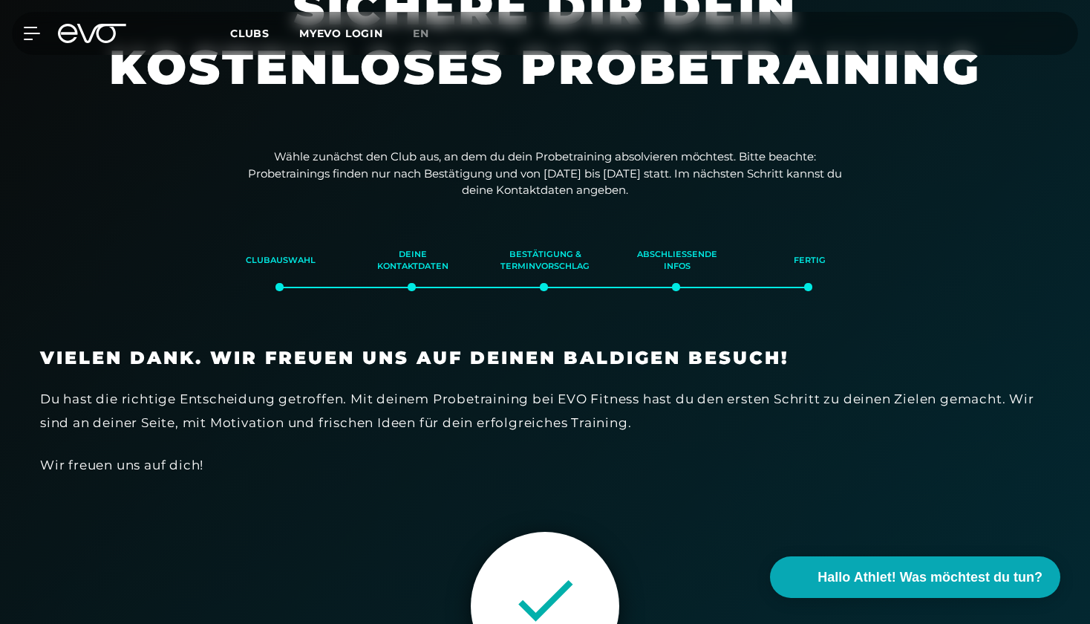
scroll to position [78, 0]
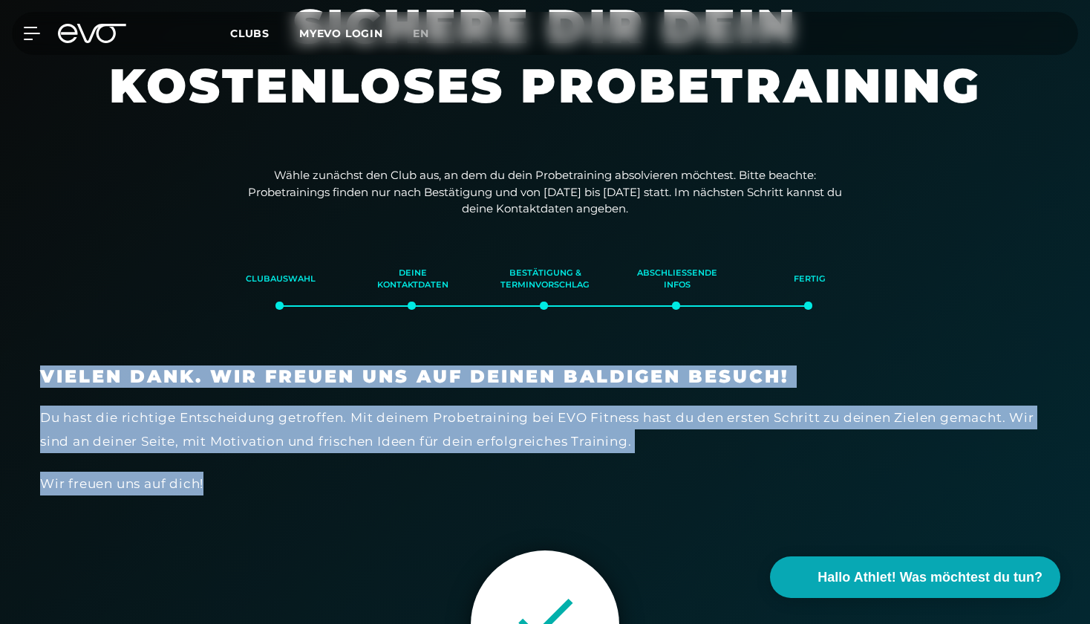
drag, startPoint x: 651, startPoint y: 492, endPoint x: 121, endPoint y: 360, distance: 545.6
click at [120, 361] on div "Vielen Dank. Wir freuen uns auf deinen baldigen Besuch! Du hast die richtige En…" at bounding box center [545, 551] width 1040 height 400
copy div "Vielen Dank. Wir freuen uns auf deinen baldigen Besuch! Du hast die richtige En…"
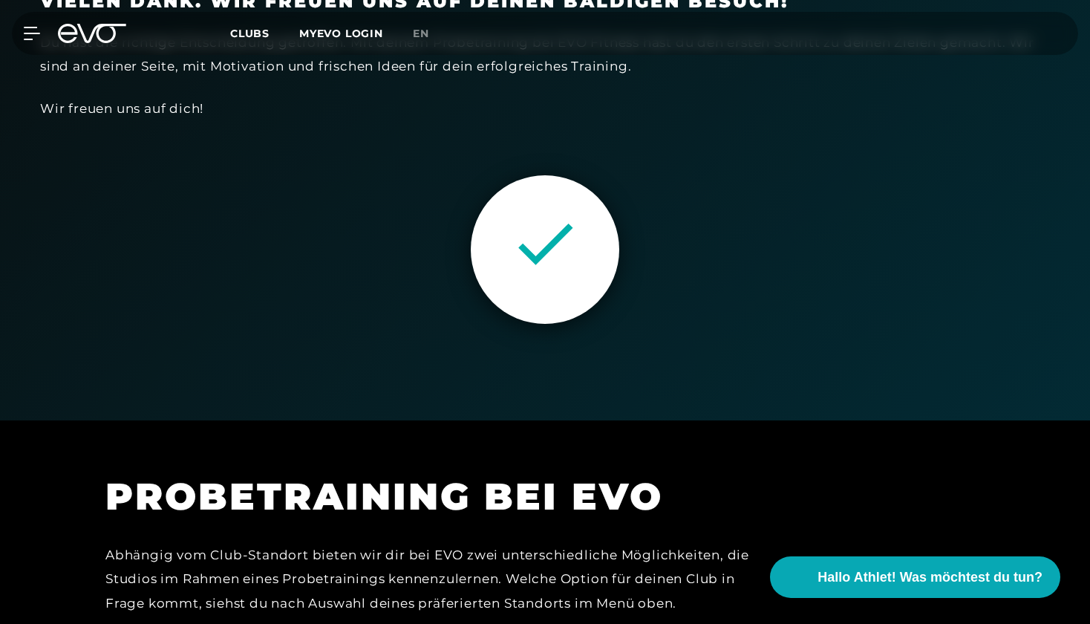
click at [717, 223] on div at bounding box center [545, 249] width 1010 height 223
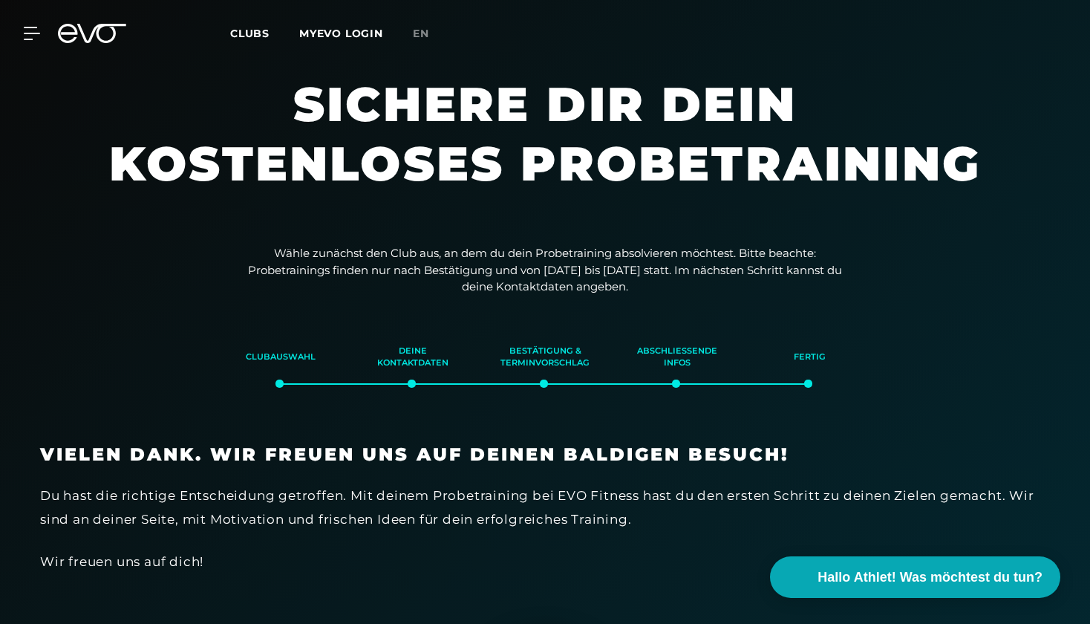
scroll to position [0, 0]
click at [104, 30] on icon at bounding box center [92, 33] width 68 height 19
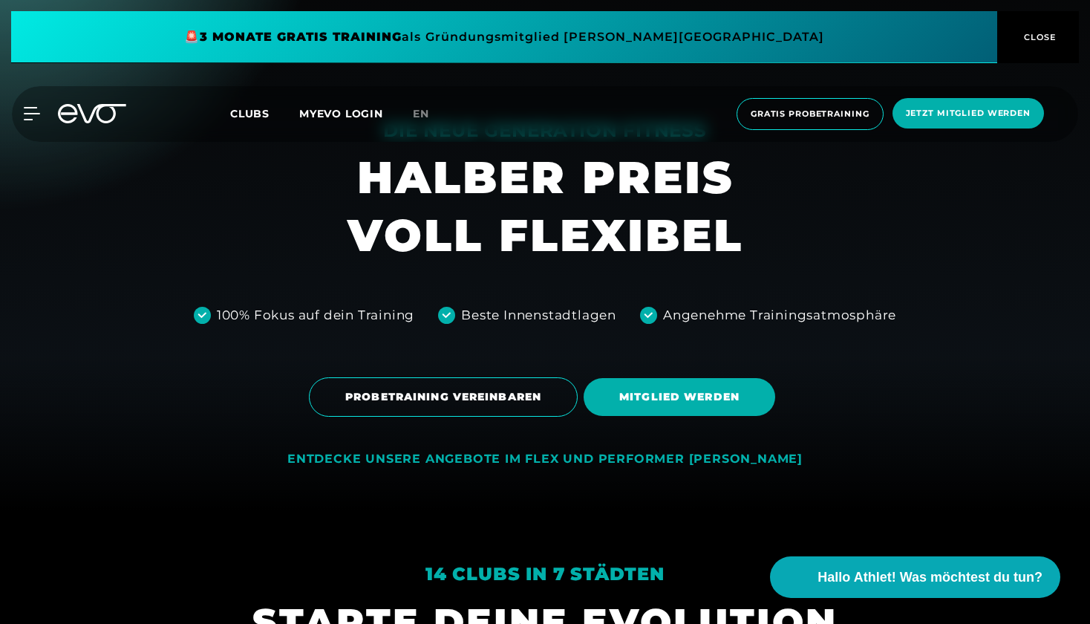
scroll to position [114, 0]
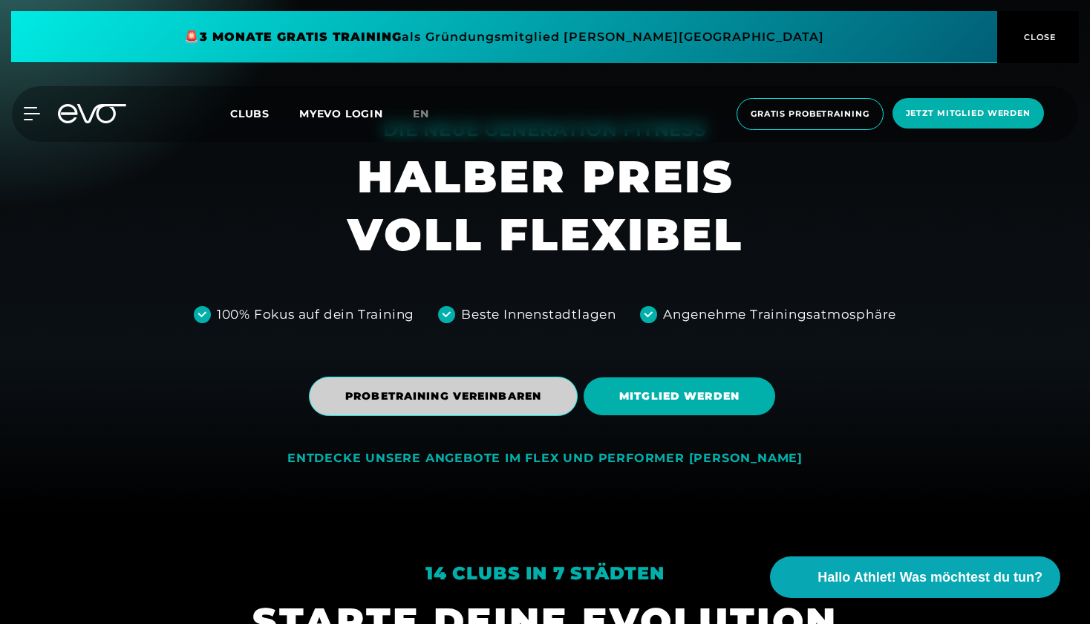
click at [559, 404] on span "PROBETRAINING VEREINBAREN" at bounding box center [443, 396] width 269 height 39
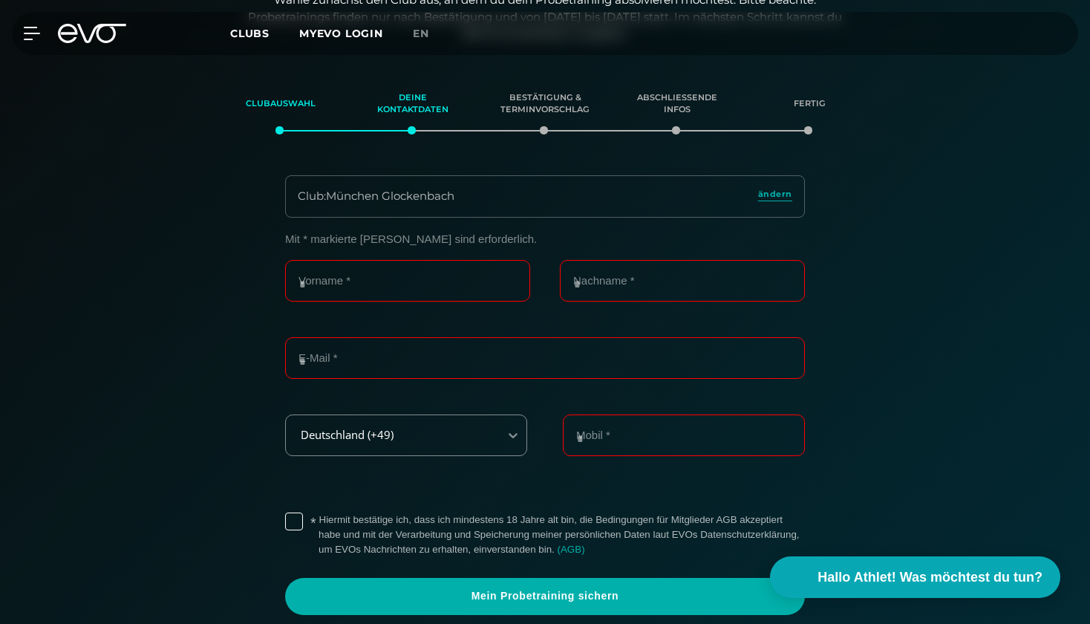
scroll to position [254, 0]
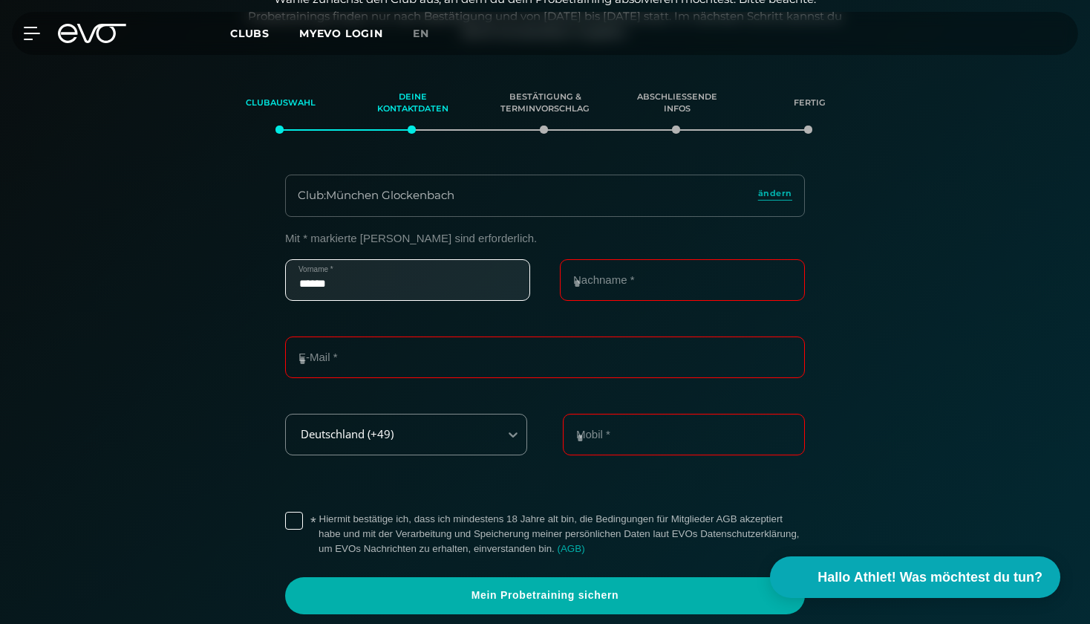
type input "******"
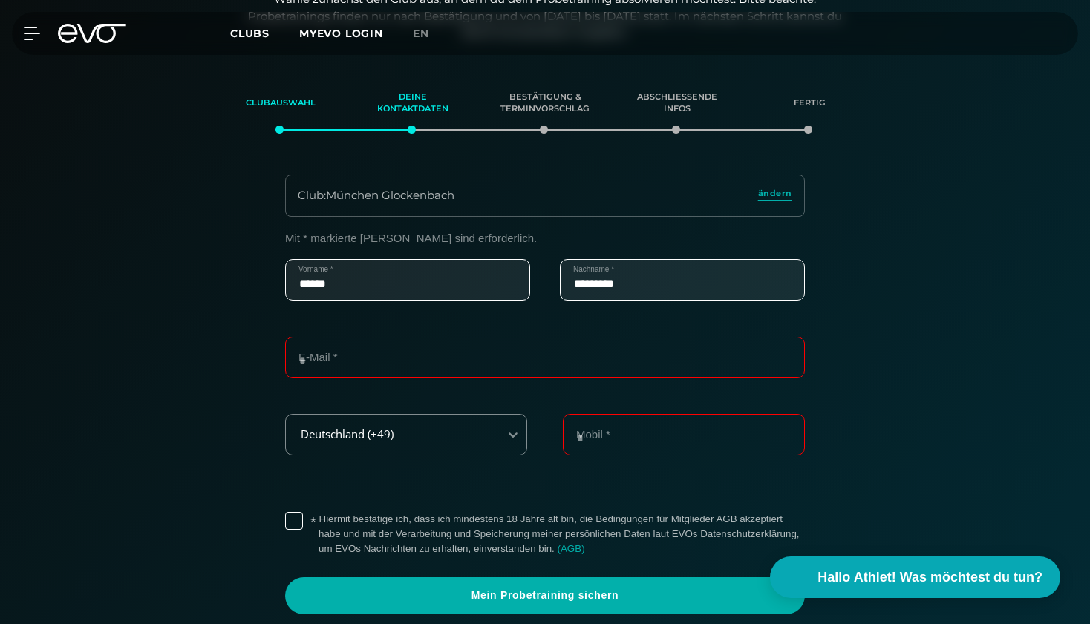
type input "*********"
type input "**********"
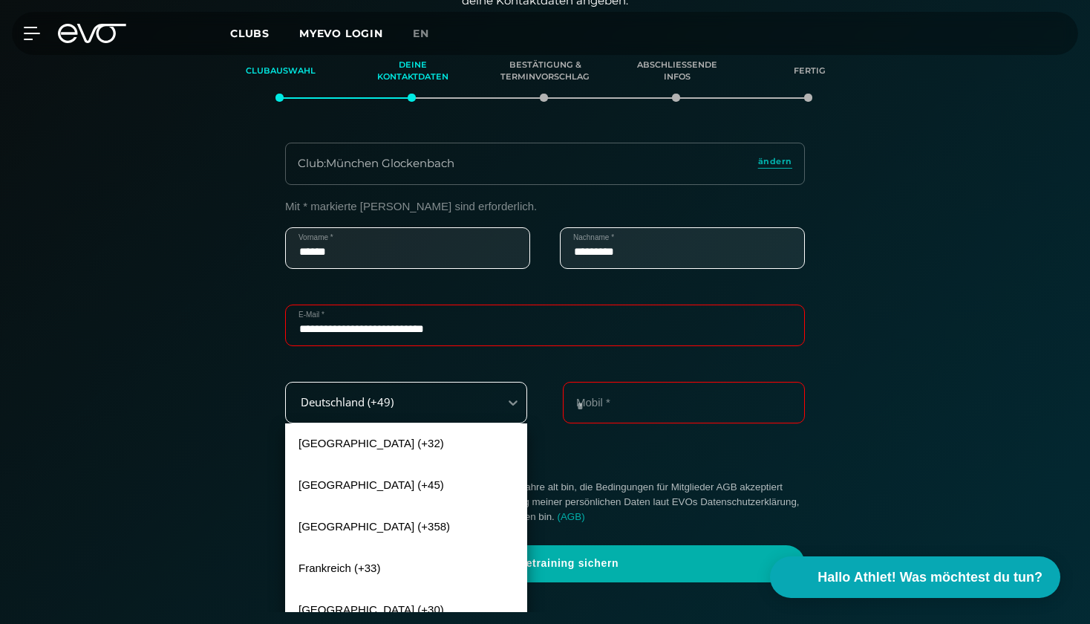
click at [462, 423] on div "[GEOGRAPHIC_DATA] (+32), 1 of 240. 240 results available. Use Up and Down to ch…" at bounding box center [406, 403] width 242 height 42
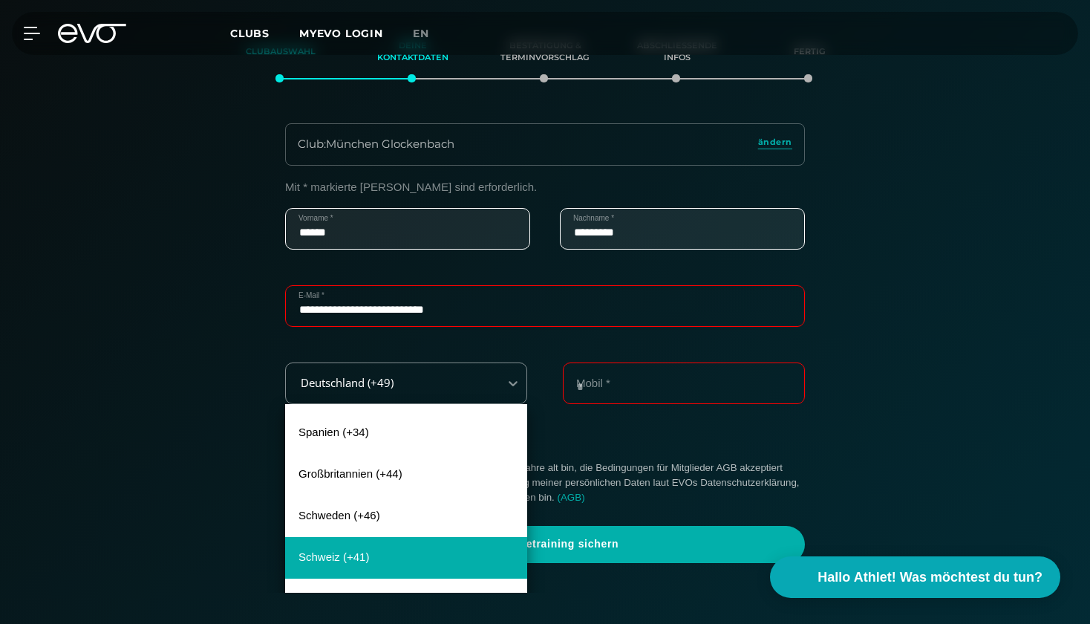
scroll to position [741, 0]
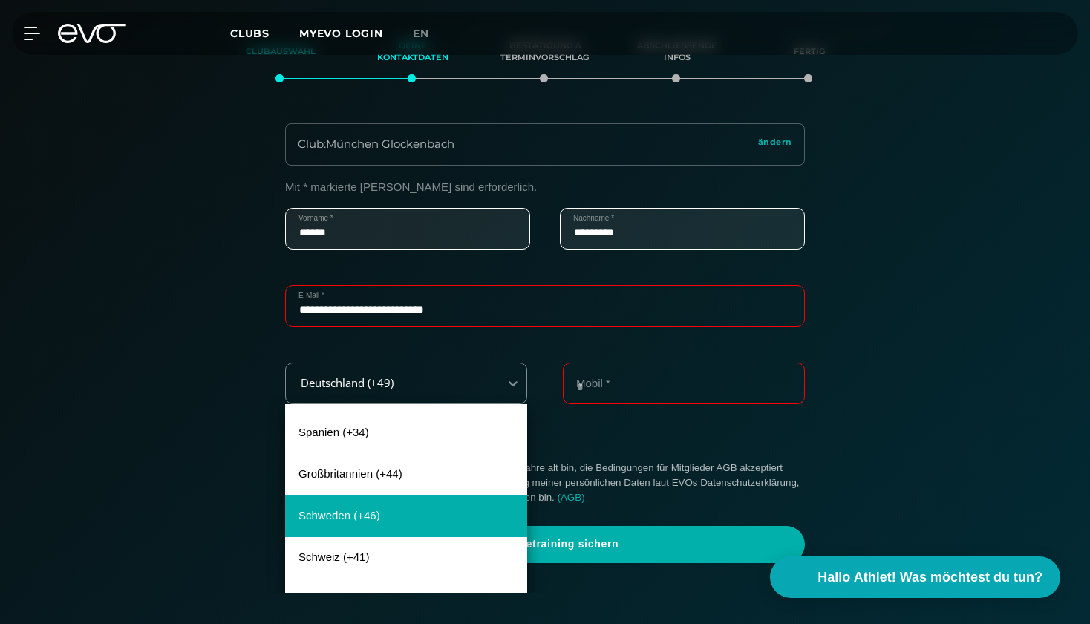
click at [442, 512] on div "Schweden (+46)" at bounding box center [406, 516] width 242 height 42
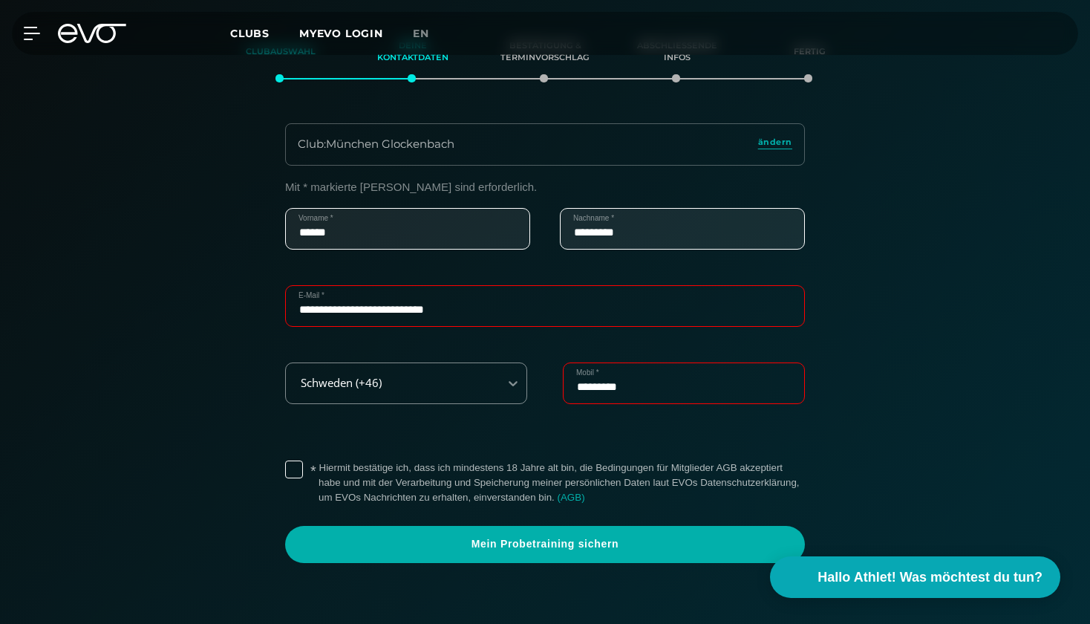
type input "*********"
click at [319, 464] on label "* Hiermit bestätige ich, dass ich mindestens 18 Jahre alt bin, die Bedingungen …" at bounding box center [562, 482] width 486 height 45
click at [304, 466] on div "* Hiermit bestätige ich, dass ich mindestens 18 Jahre alt bin, die Bedingungen …" at bounding box center [545, 483] width 520 height 56
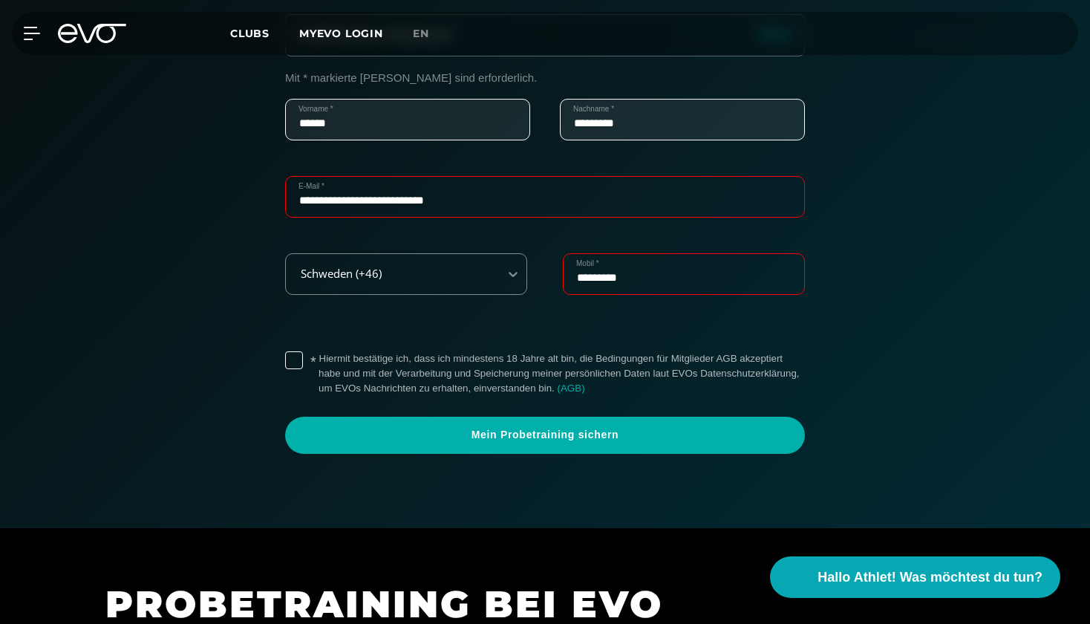
scroll to position [555, 0]
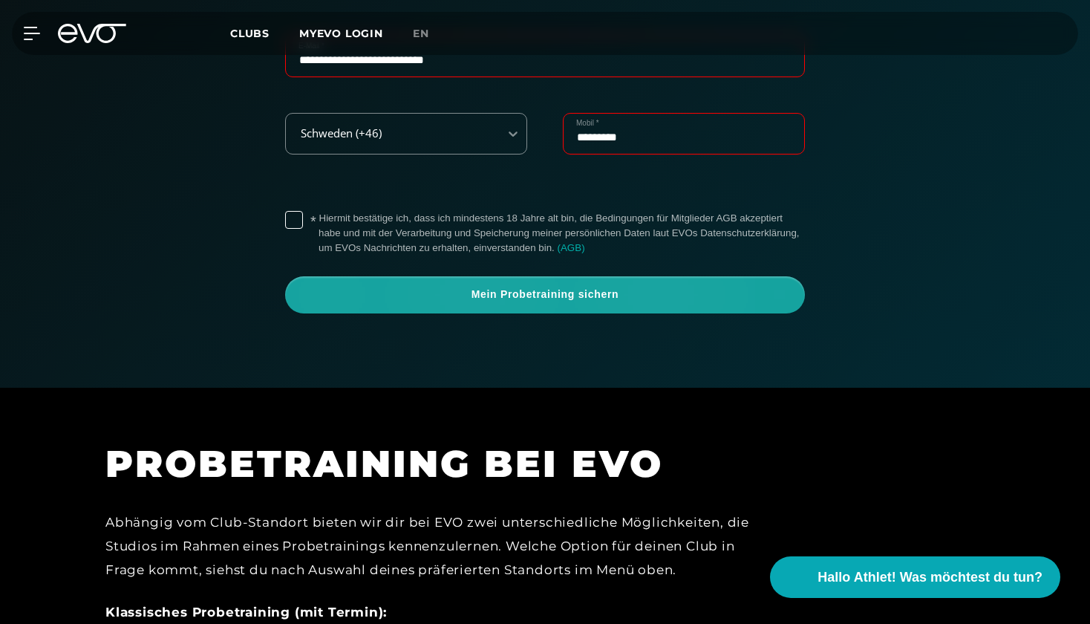
click at [585, 279] on span "Mein Probetraining sichern" at bounding box center [545, 294] width 520 height 37
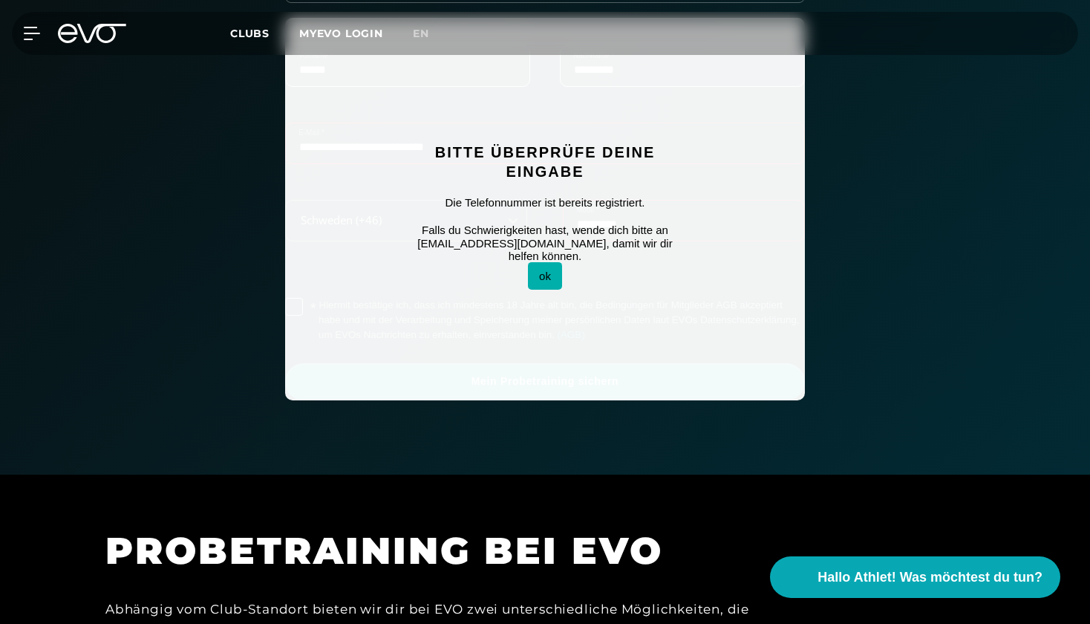
scroll to position [424, 0]
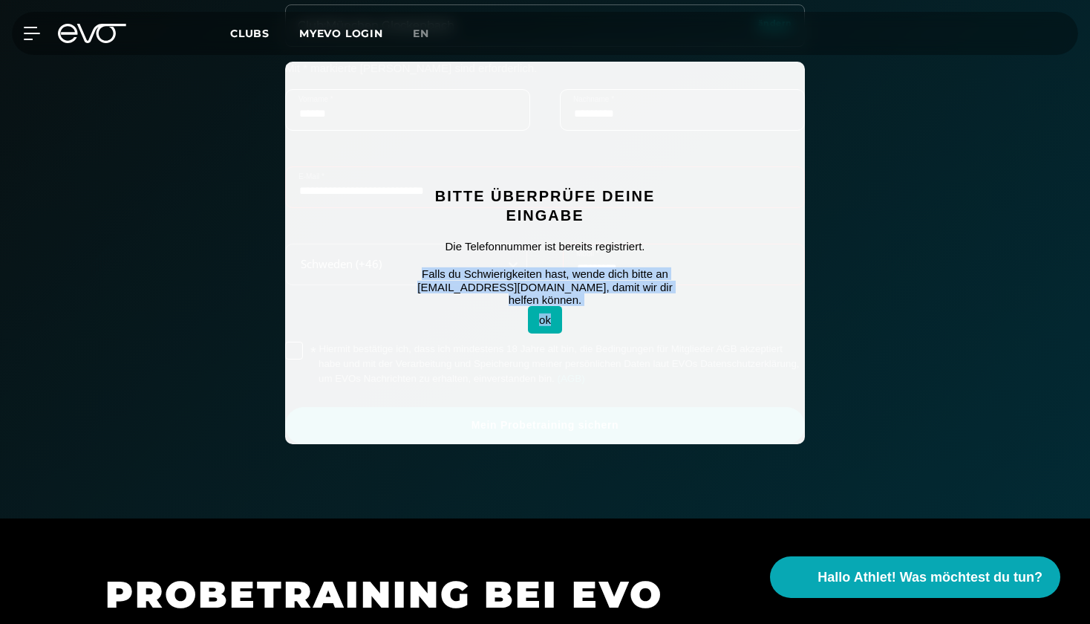
drag, startPoint x: 681, startPoint y: 303, endPoint x: 422, endPoint y: 272, distance: 261.1
click at [422, 272] on div "Bitte überprüfe deine Eingabe Die Telefonnummer ist bereits registriert. Falls …" at bounding box center [544, 252] width 319 height 236
copy div "Falls du Schwierigkeiten hast, wende dich bitte an [EMAIL_ADDRESS][DOMAIN_NAME]…"
click at [241, 31] on span "Clubs" at bounding box center [249, 33] width 39 height 13
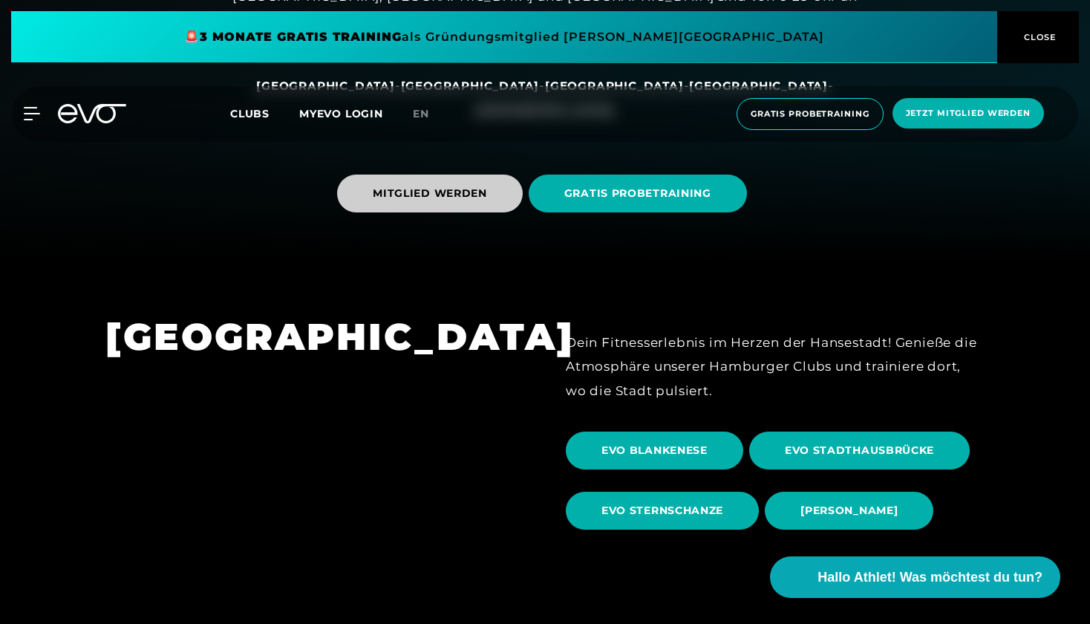
click at [466, 192] on span "MITGLIED WERDEN" at bounding box center [430, 194] width 114 height 16
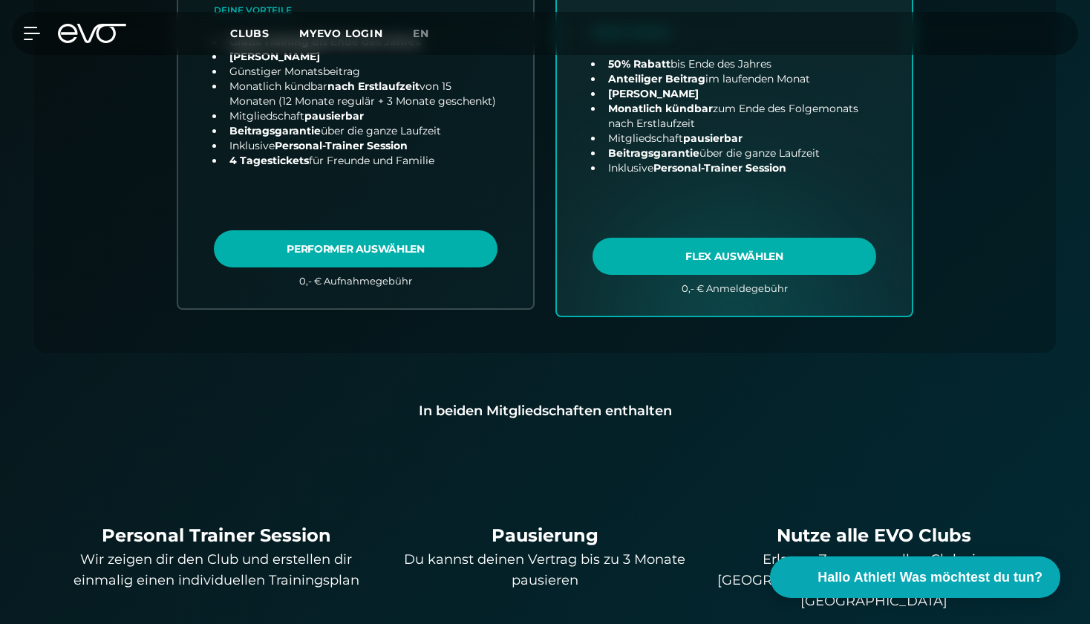
scroll to position [593, 0]
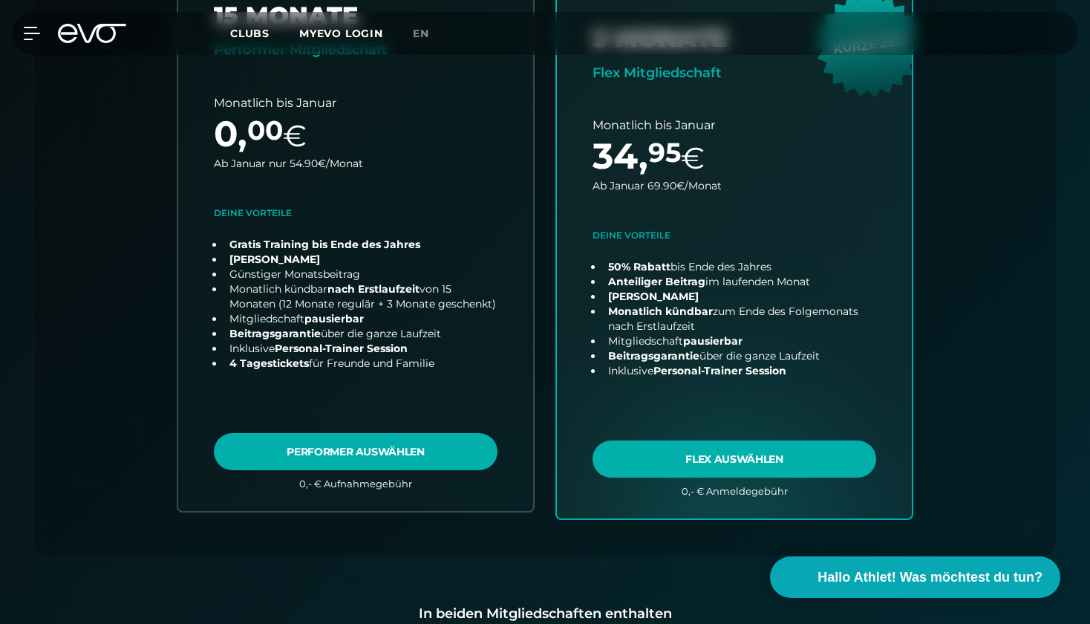
click at [251, 30] on span "Clubs" at bounding box center [249, 33] width 39 height 13
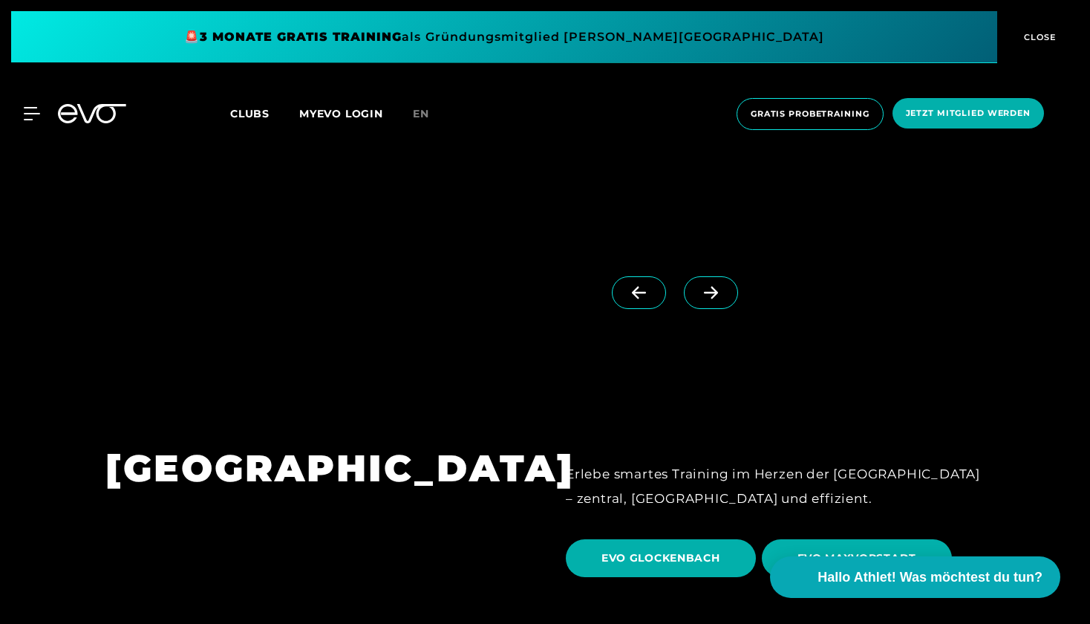
scroll to position [4049, 0]
